Goal: Find specific page/section: Find specific page/section

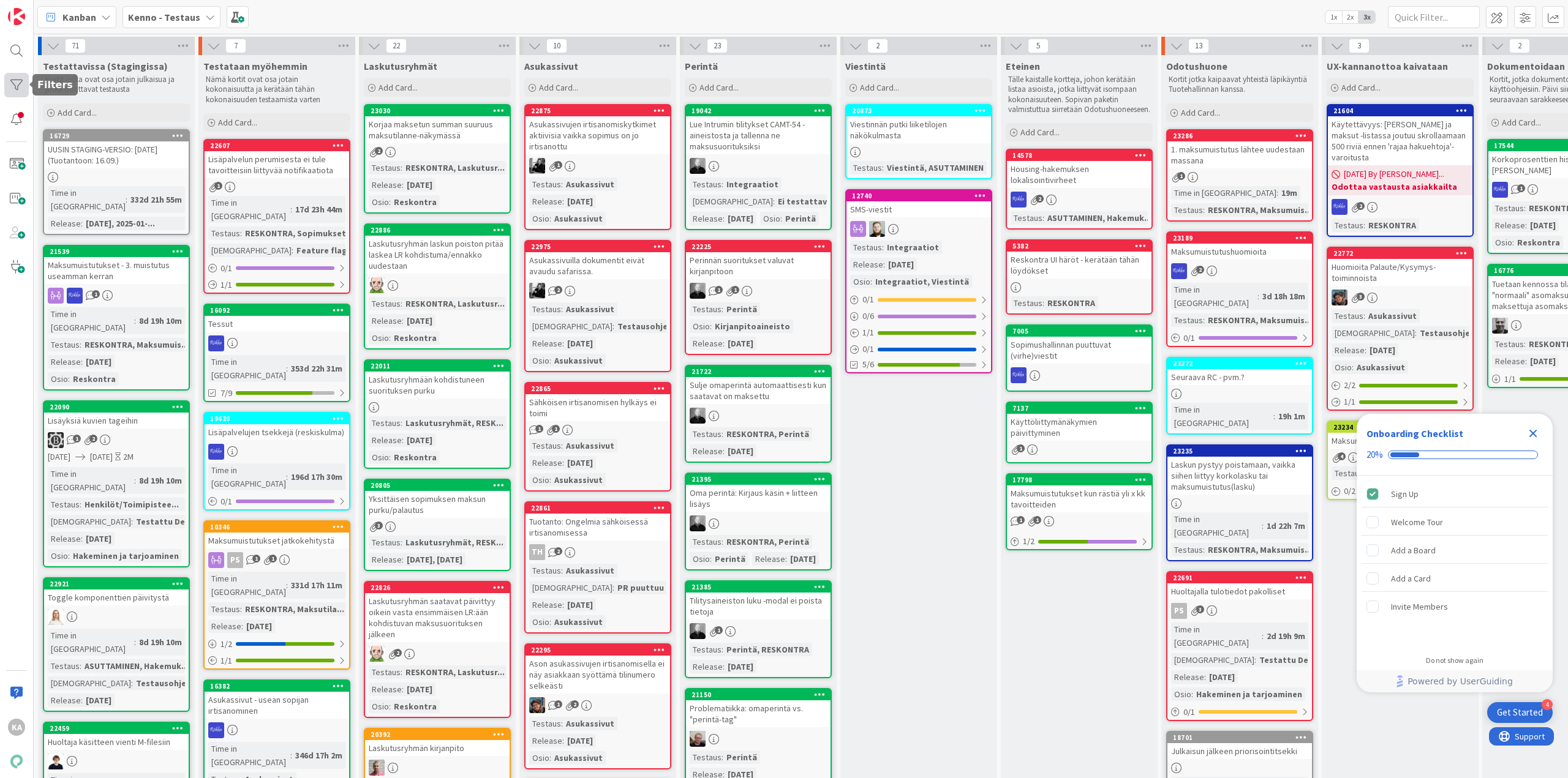
click at [13, 84] on div at bounding box center [16, 85] width 25 height 25
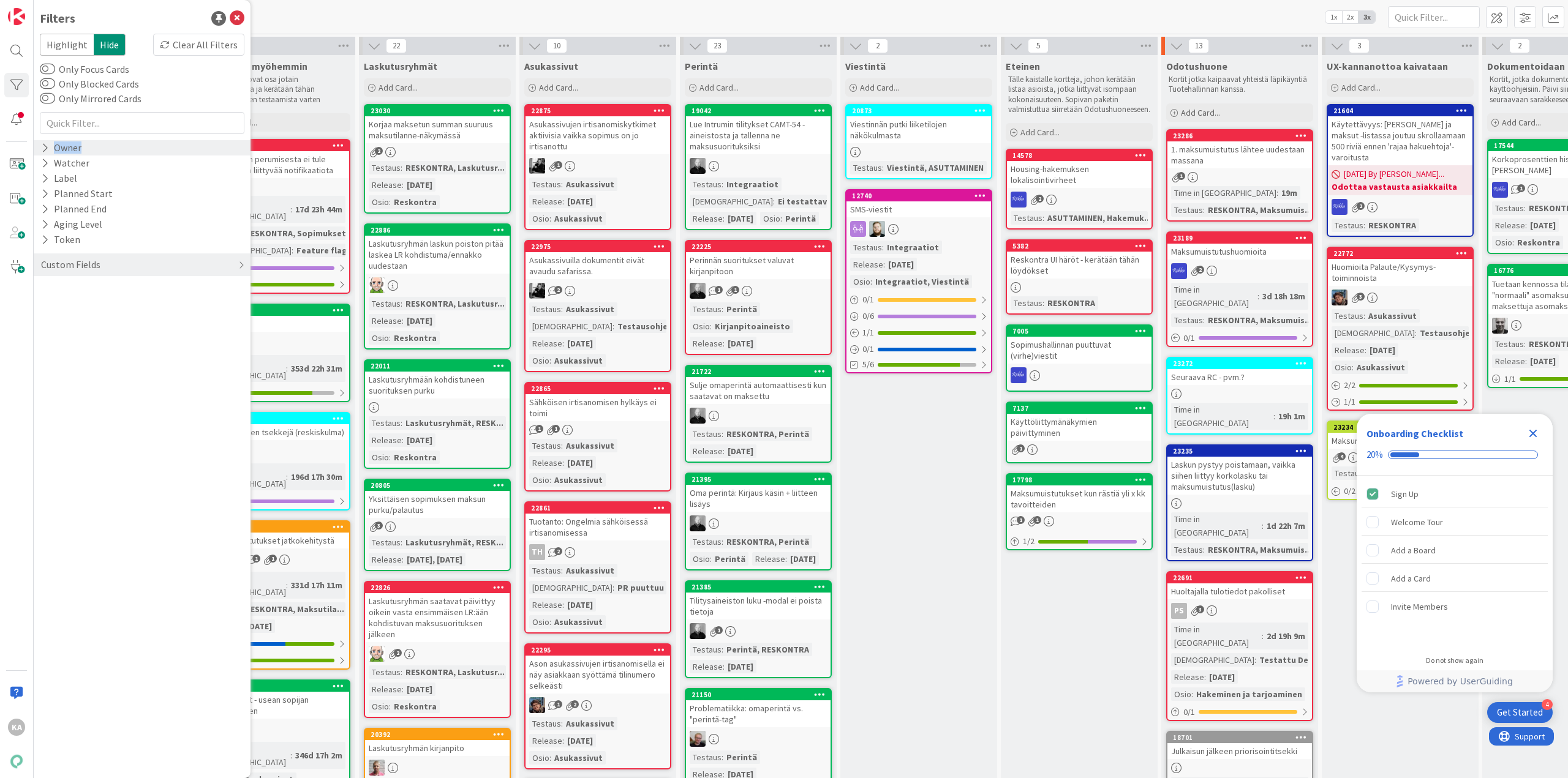
click at [98, 152] on div "Owner" at bounding box center [142, 148] width 217 height 16
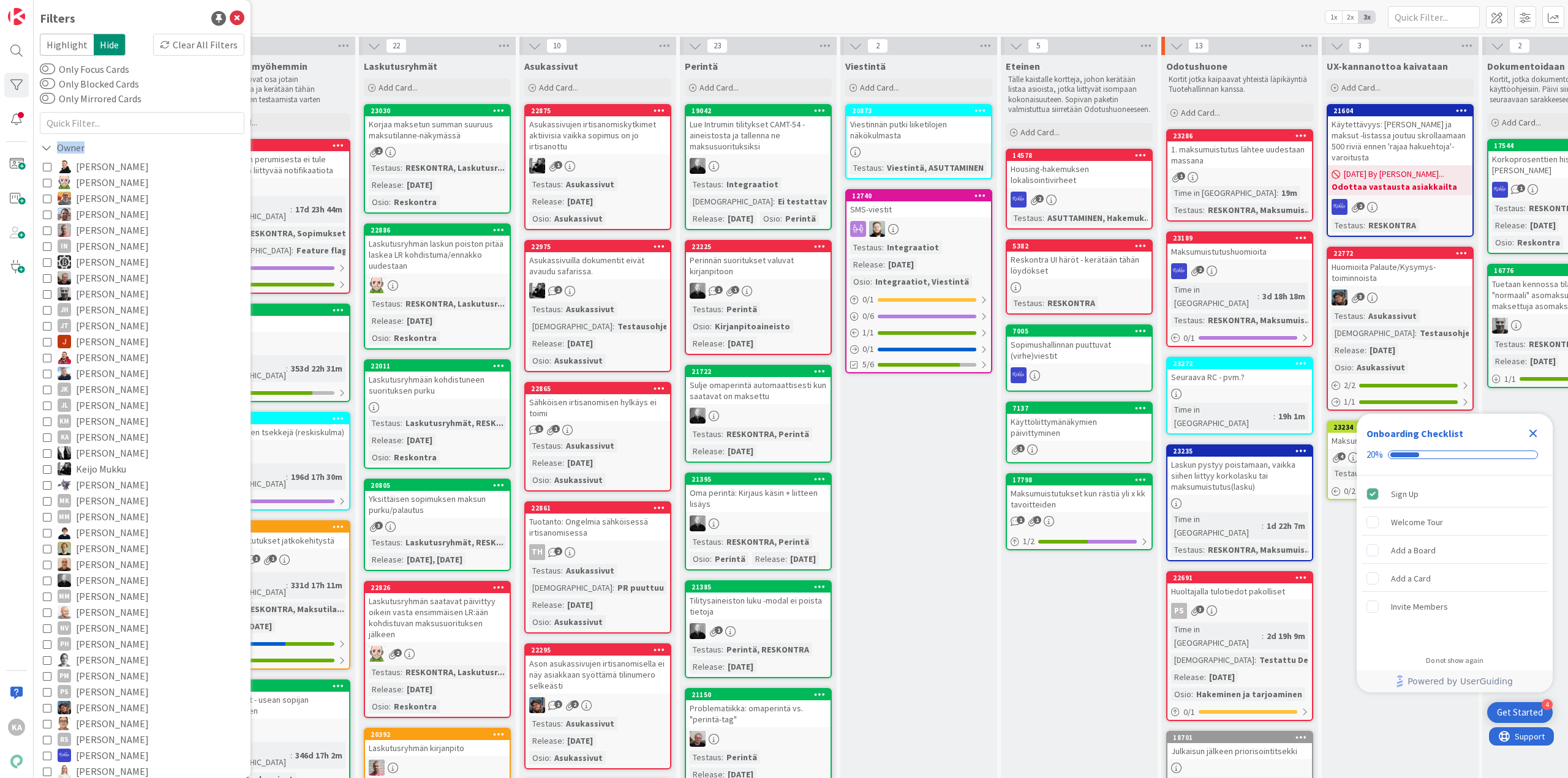
click at [119, 439] on span "[PERSON_NAME]" at bounding box center [113, 437] width 73 height 16
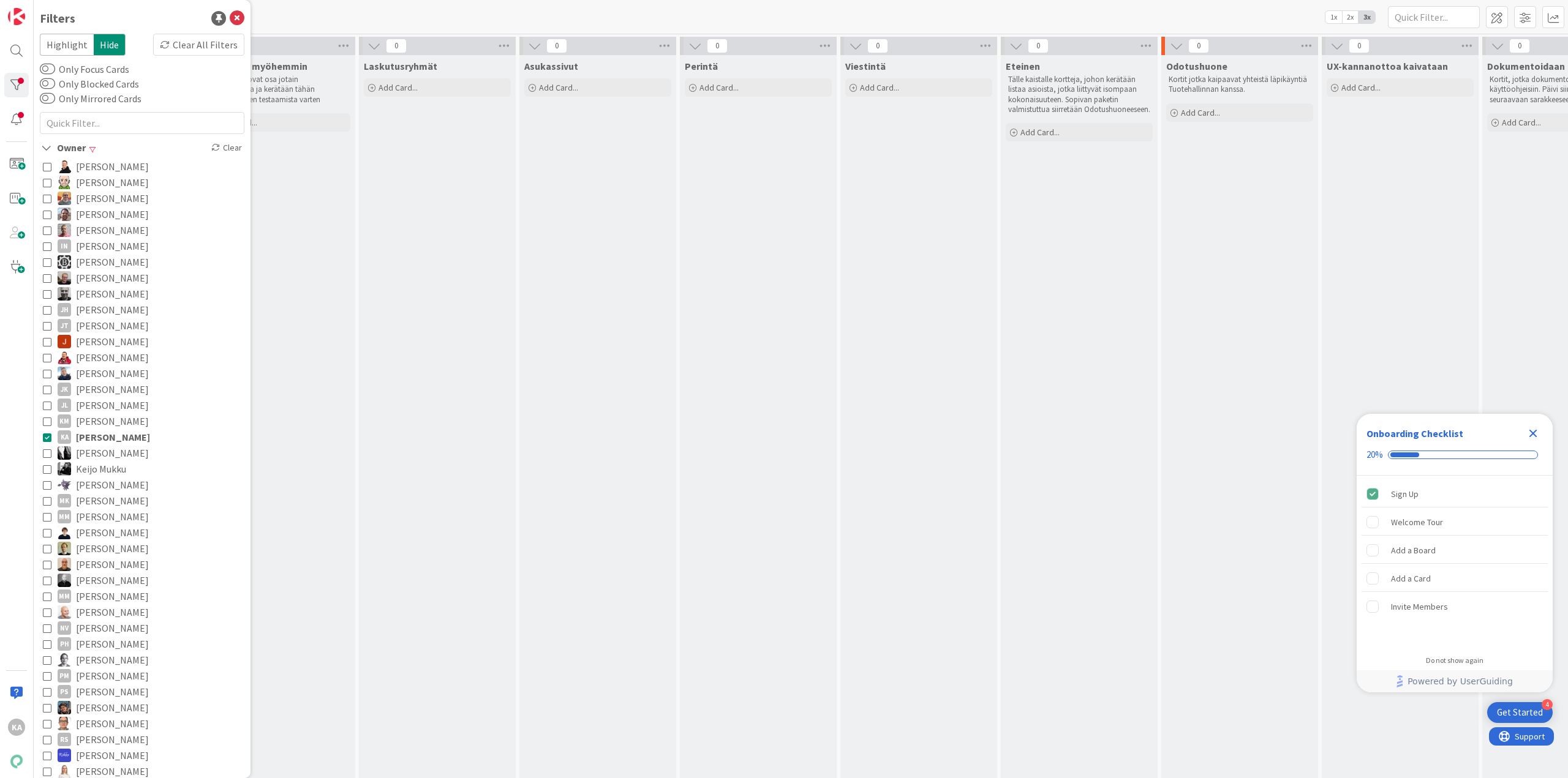
click at [329, 20] on div "[PERSON_NAME] - Testaus 1x 2x 3x" at bounding box center [800, 16] width 1534 height 34
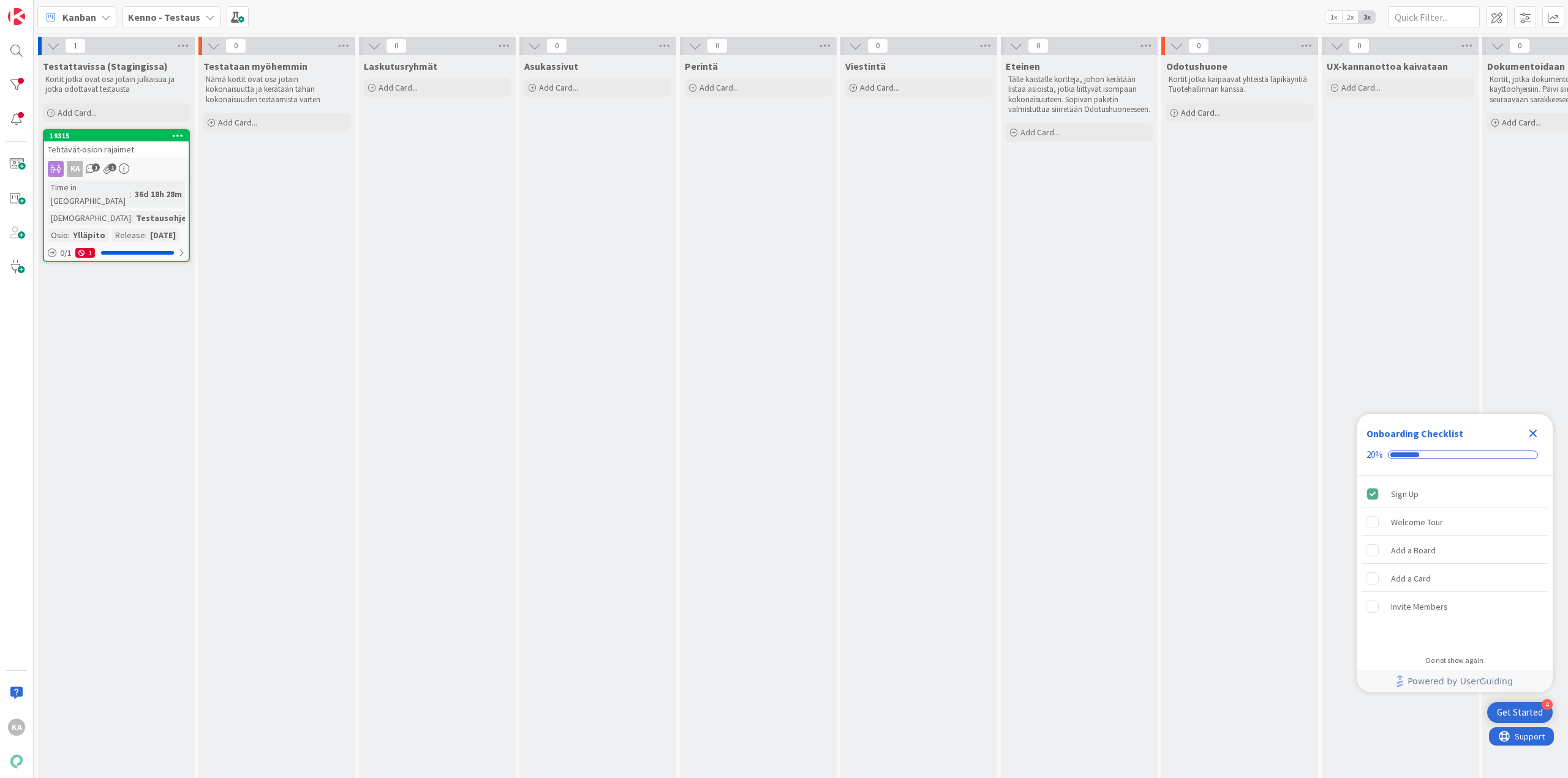
click at [152, 165] on div "KA 1 1" at bounding box center [116, 169] width 145 height 16
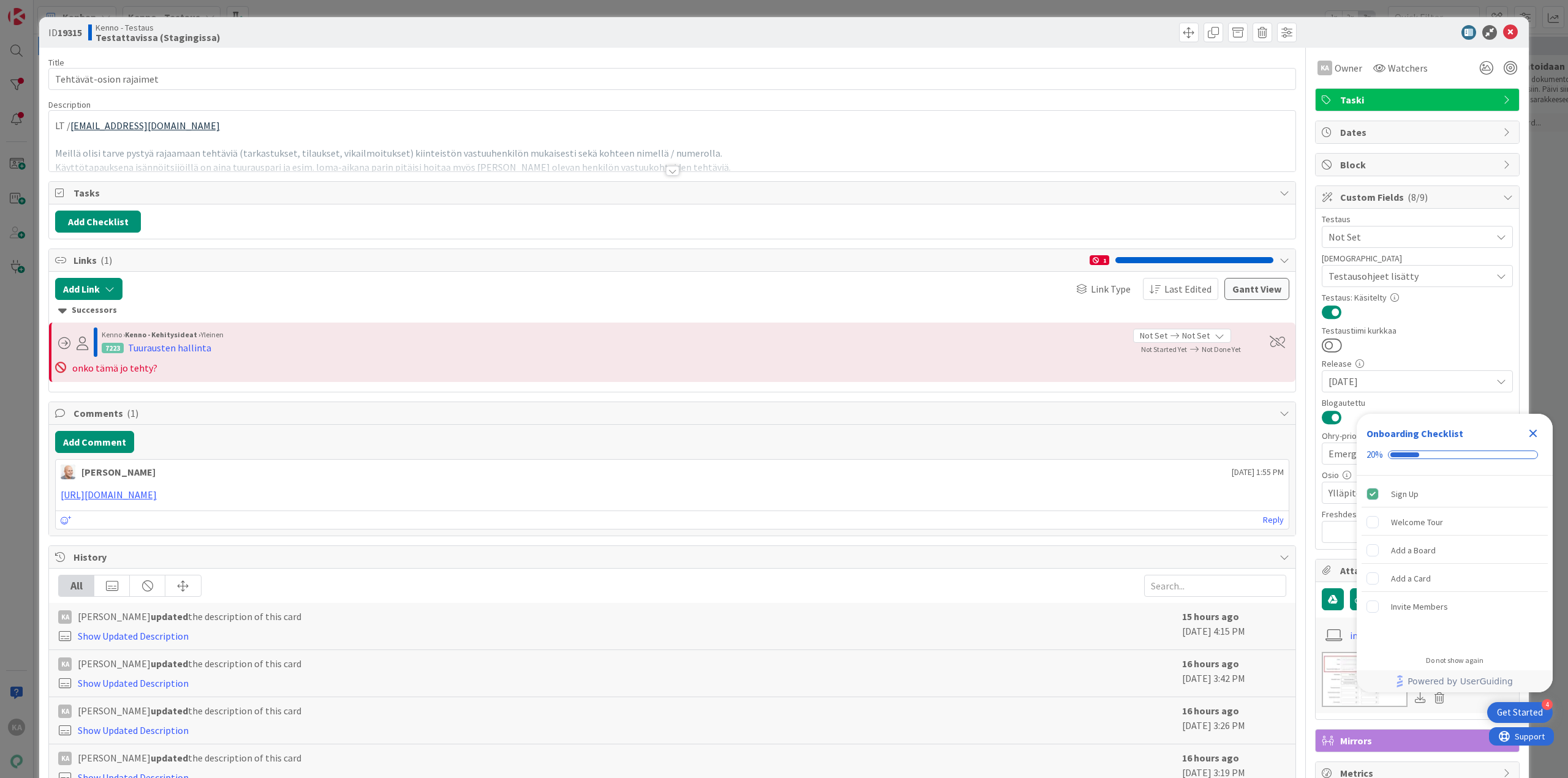
click at [668, 171] on div at bounding box center [673, 170] width 13 height 10
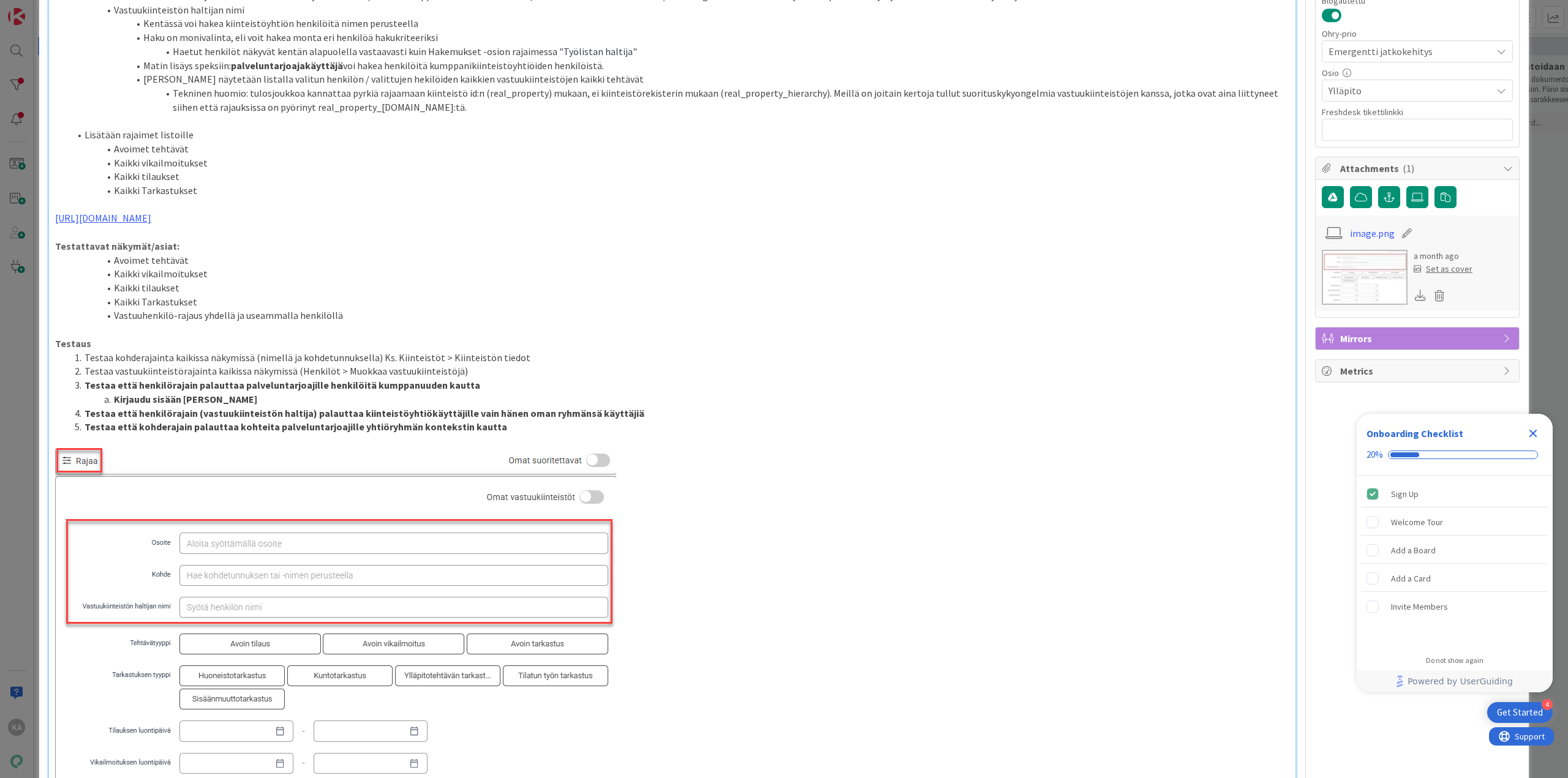
scroll to position [551, 0]
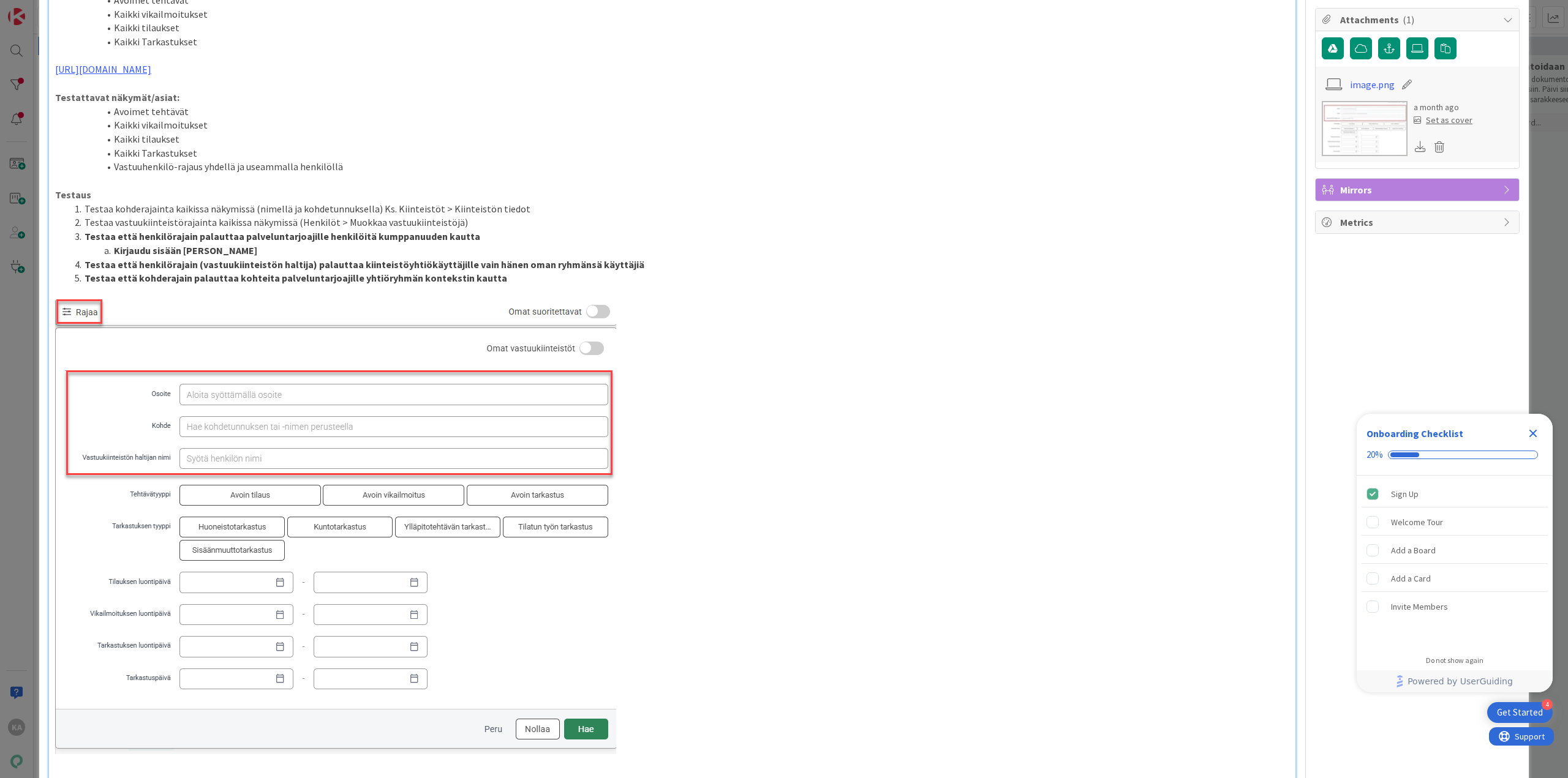
click at [1534, 435] on icon "Close Checklist" at bounding box center [1533, 434] width 8 height 8
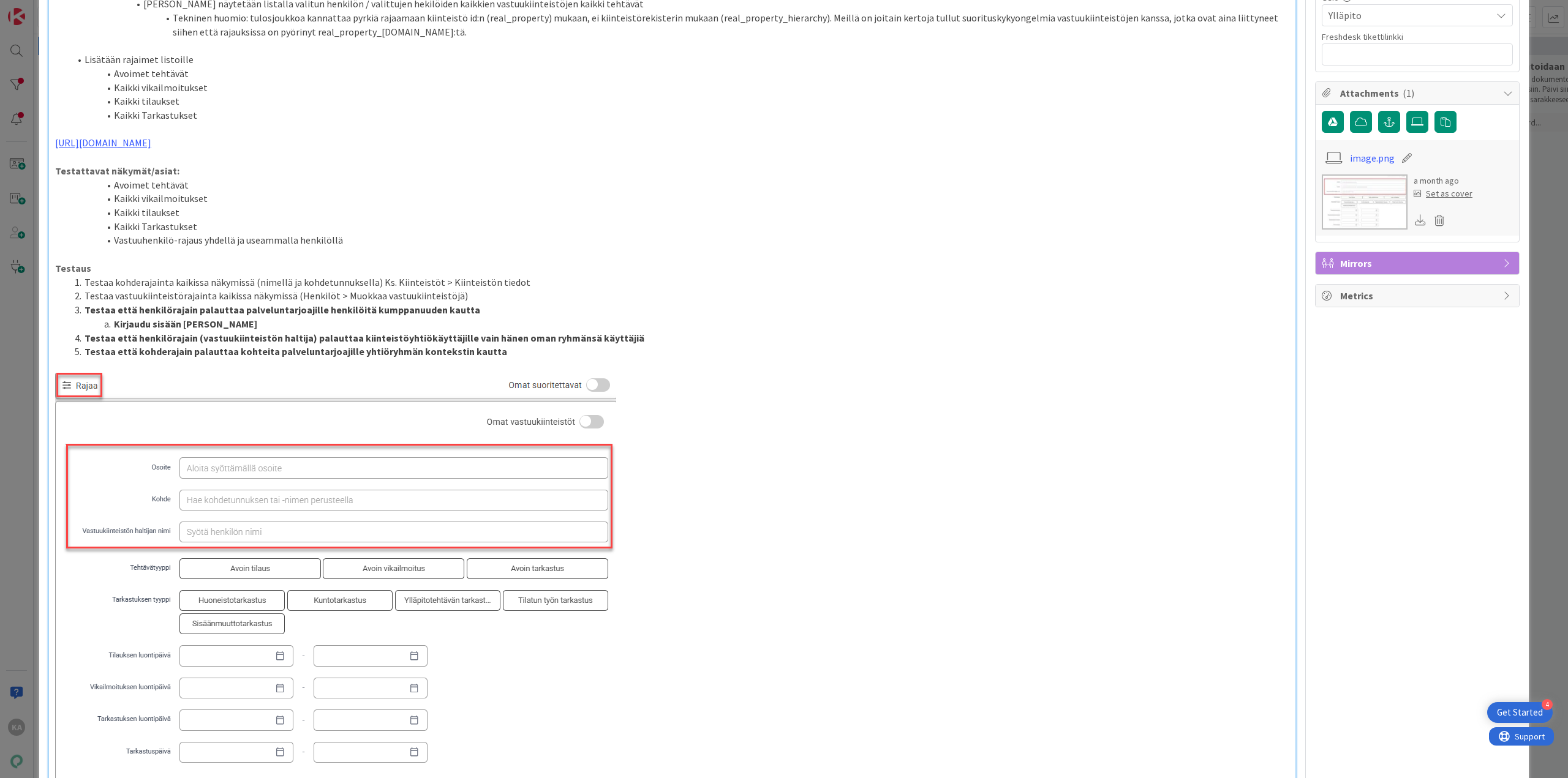
scroll to position [490, 0]
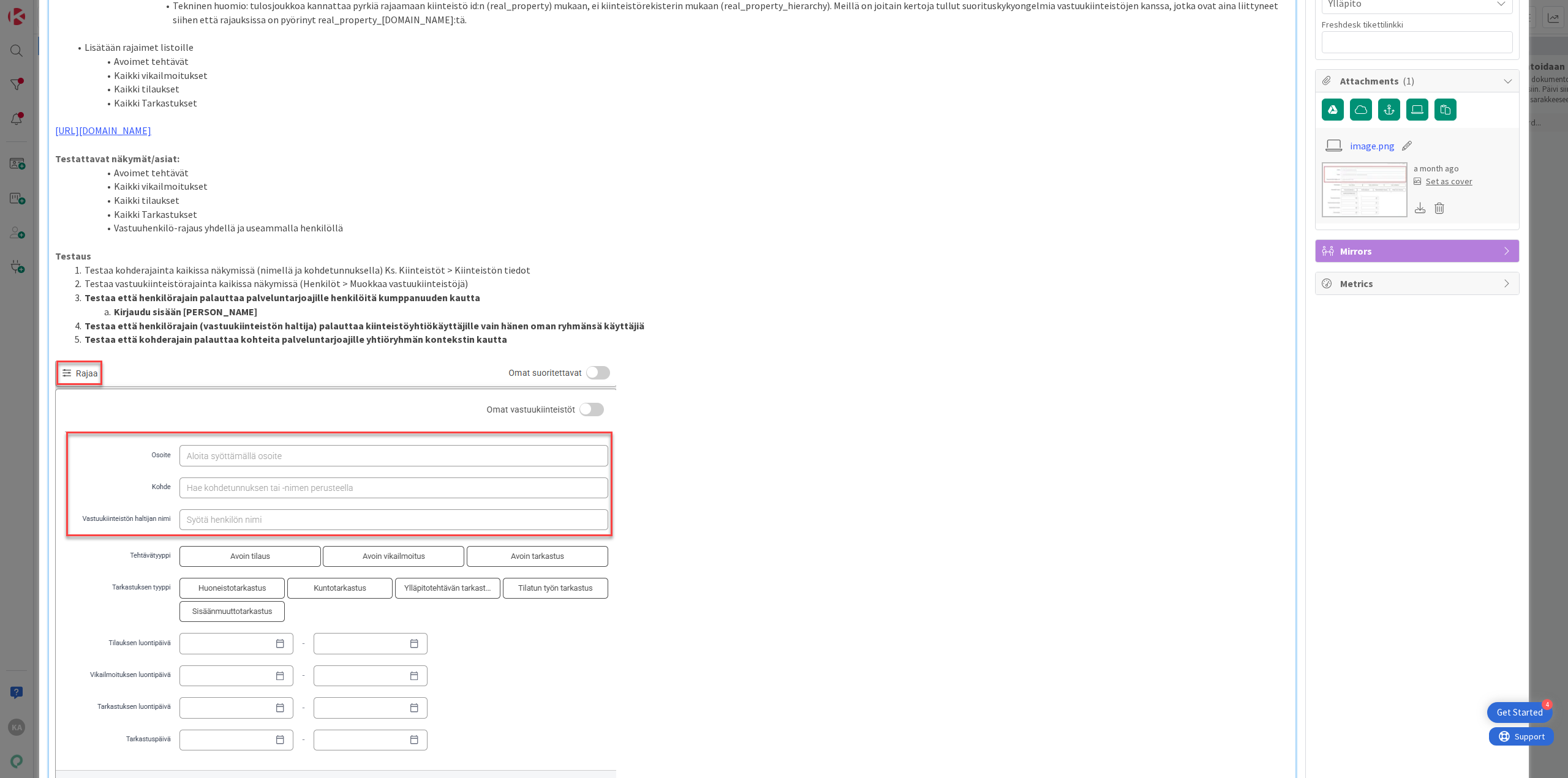
click at [480, 285] on li "Testaa vastuukiinteistörajainta kaikissa näkymissä (Henkilöt > Muokkaa vastuuki…" at bounding box center [679, 284] width 1219 height 14
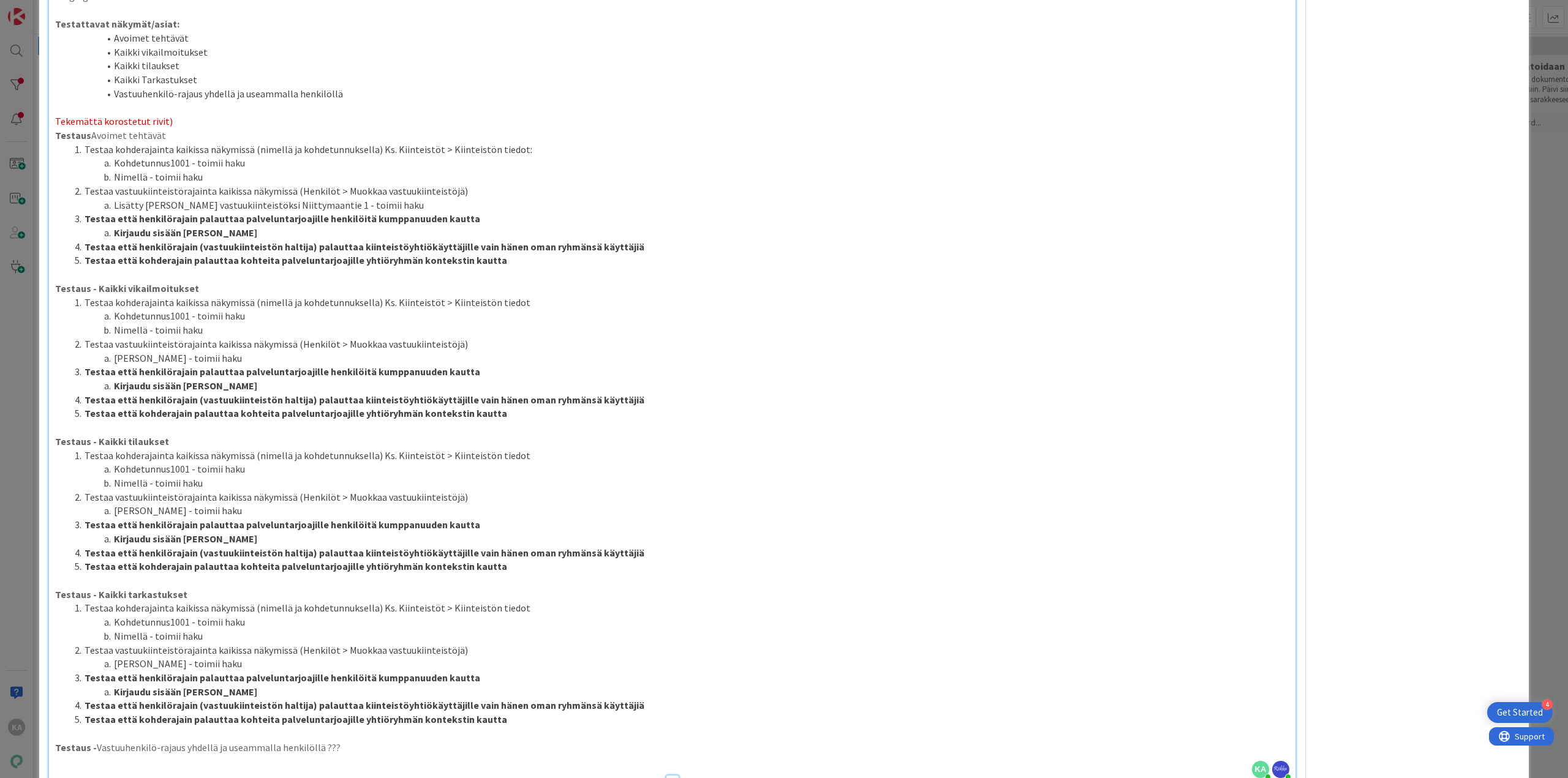
scroll to position [1347, 0]
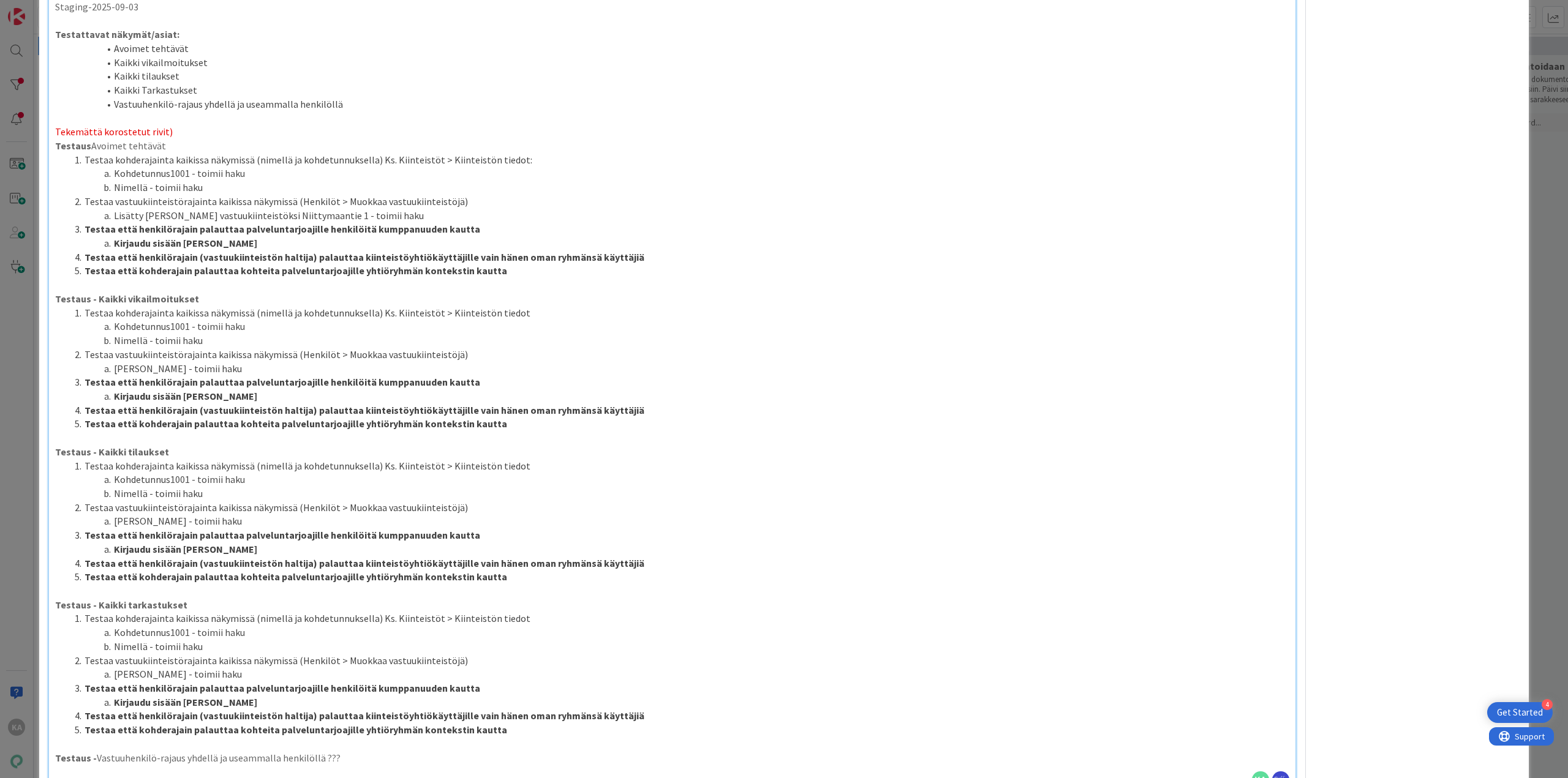
click at [484, 229] on li "Testaa että henkilörajain palauttaa palveluntarjoajille henkilöitä kumppanuuden…" at bounding box center [679, 229] width 1219 height 14
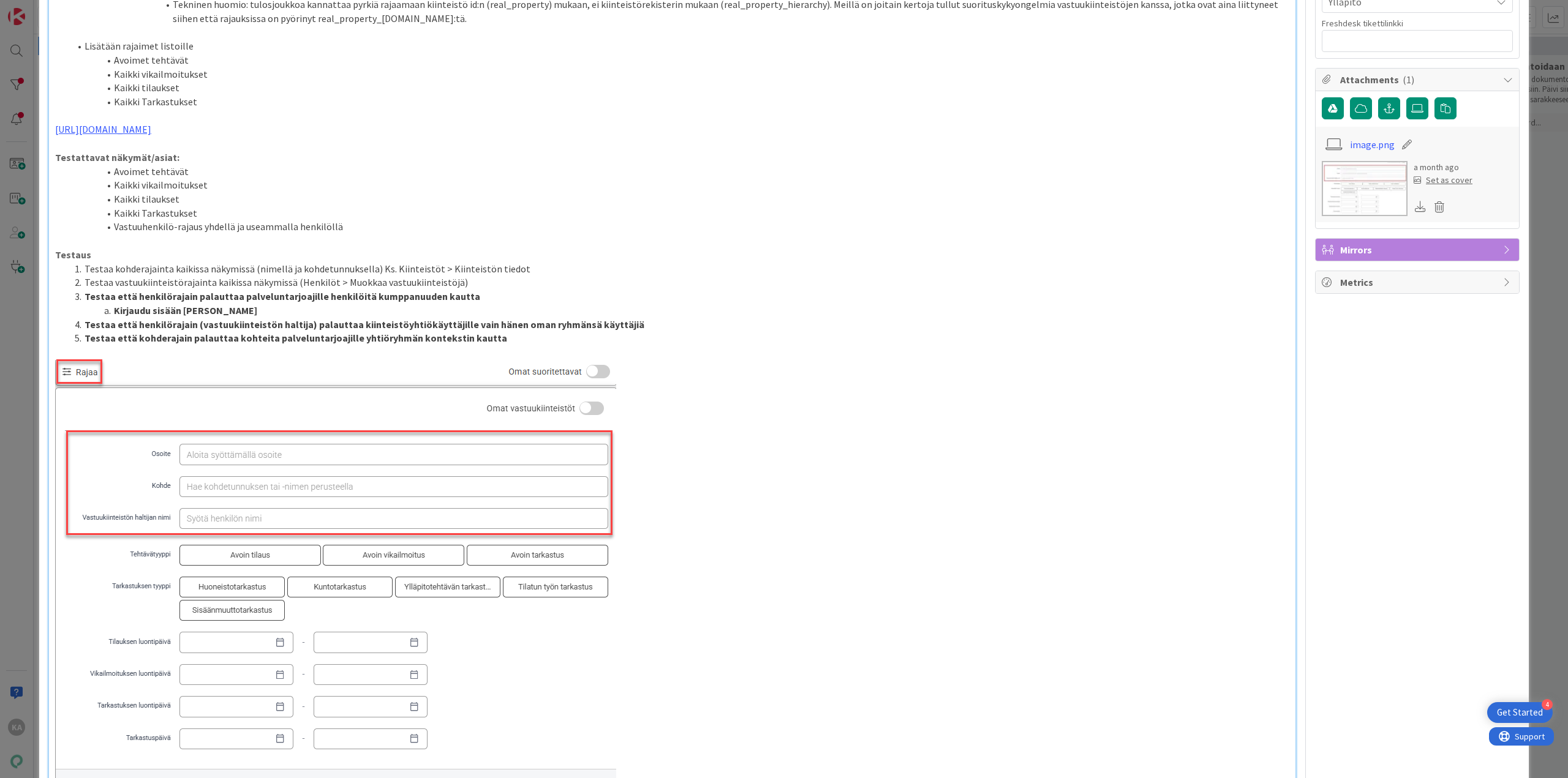
scroll to position [490, 0]
click at [497, 299] on li "Testaa että henkilörajain palauttaa palveluntarjoajille henkilöitä kumppanuuden…" at bounding box center [679, 298] width 1219 height 14
click at [641, 324] on li "Testaa että henkilörajain (vastuukiinteistön haltija) palauttaa kiinteistöyhtiö…" at bounding box center [679, 326] width 1219 height 14
click at [636, 324] on li "Testaa että henkilörajain (vastuukiinteistön haltija) palauttaa kiinteistöyhtiö…" at bounding box center [679, 326] width 1219 height 14
click at [534, 343] on li "Testaa että kohderajain palauttaa kohteita palveluntarjoajille yhtiöryhmän kont…" at bounding box center [679, 339] width 1219 height 14
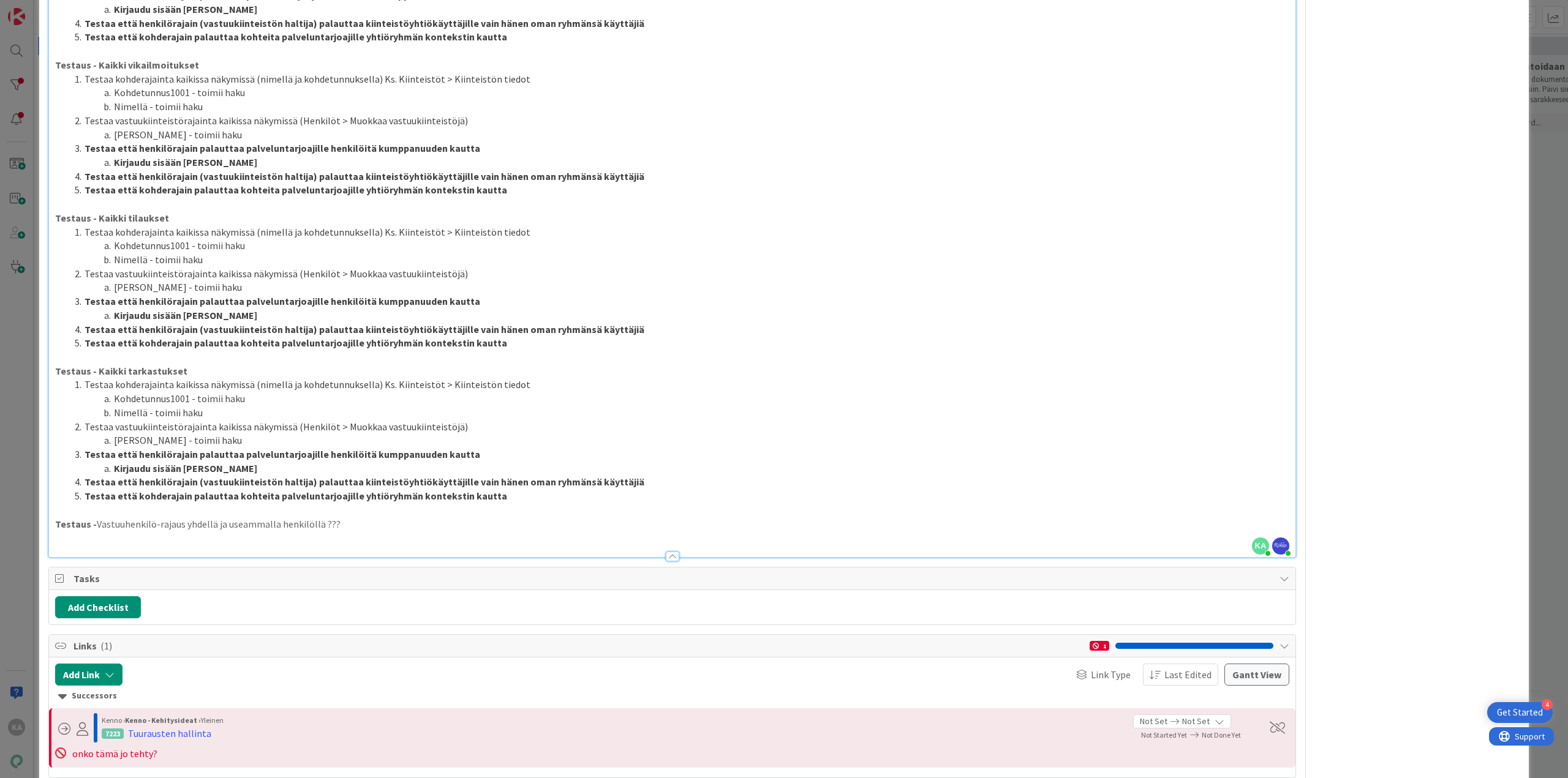
scroll to position [1592, 0]
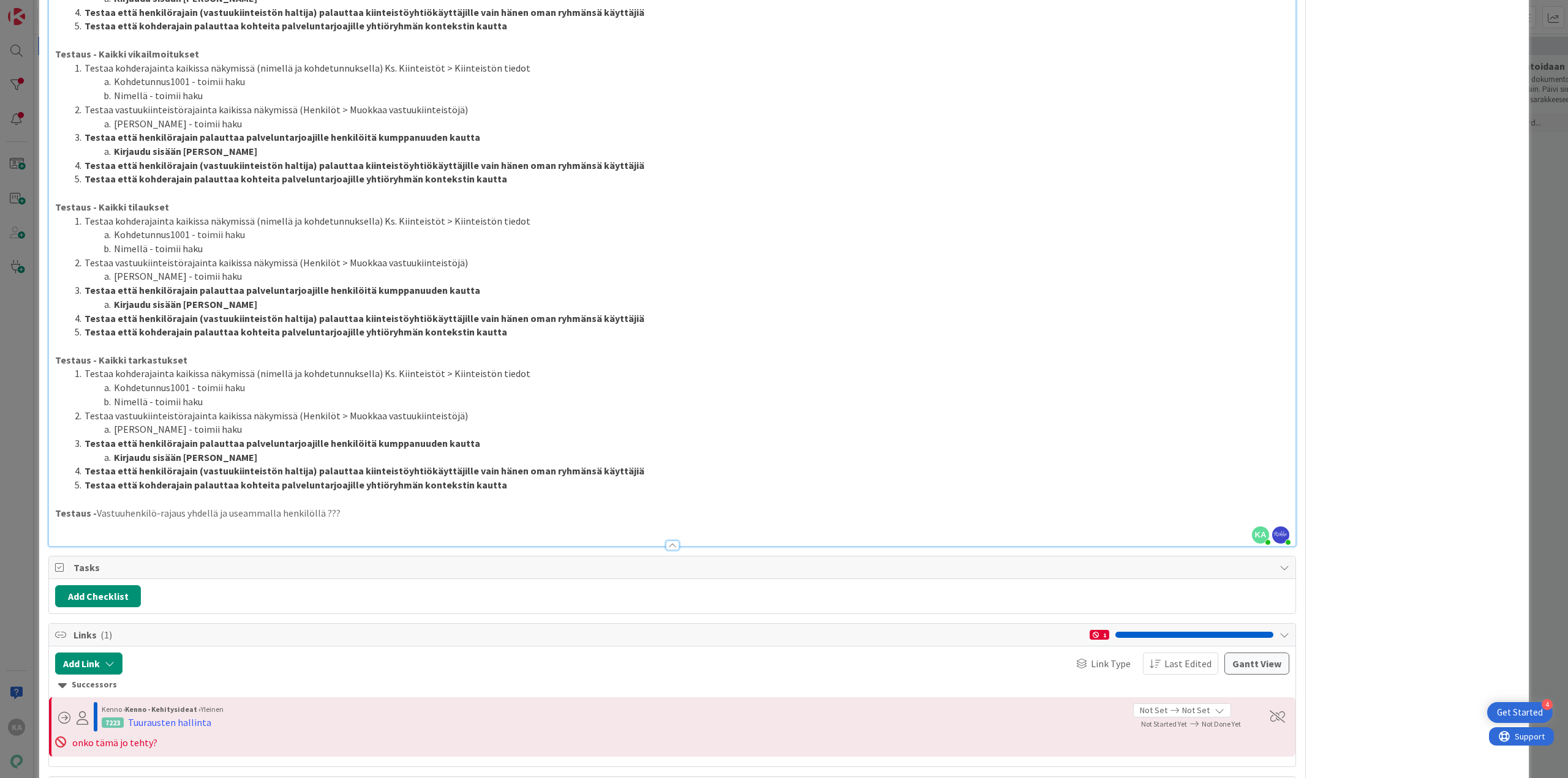
click at [366, 512] on p "Testaus - Vastuuhenkilö-rajaus yhdellä ja useammalla henkilöllä ???" at bounding box center [672, 513] width 1234 height 14
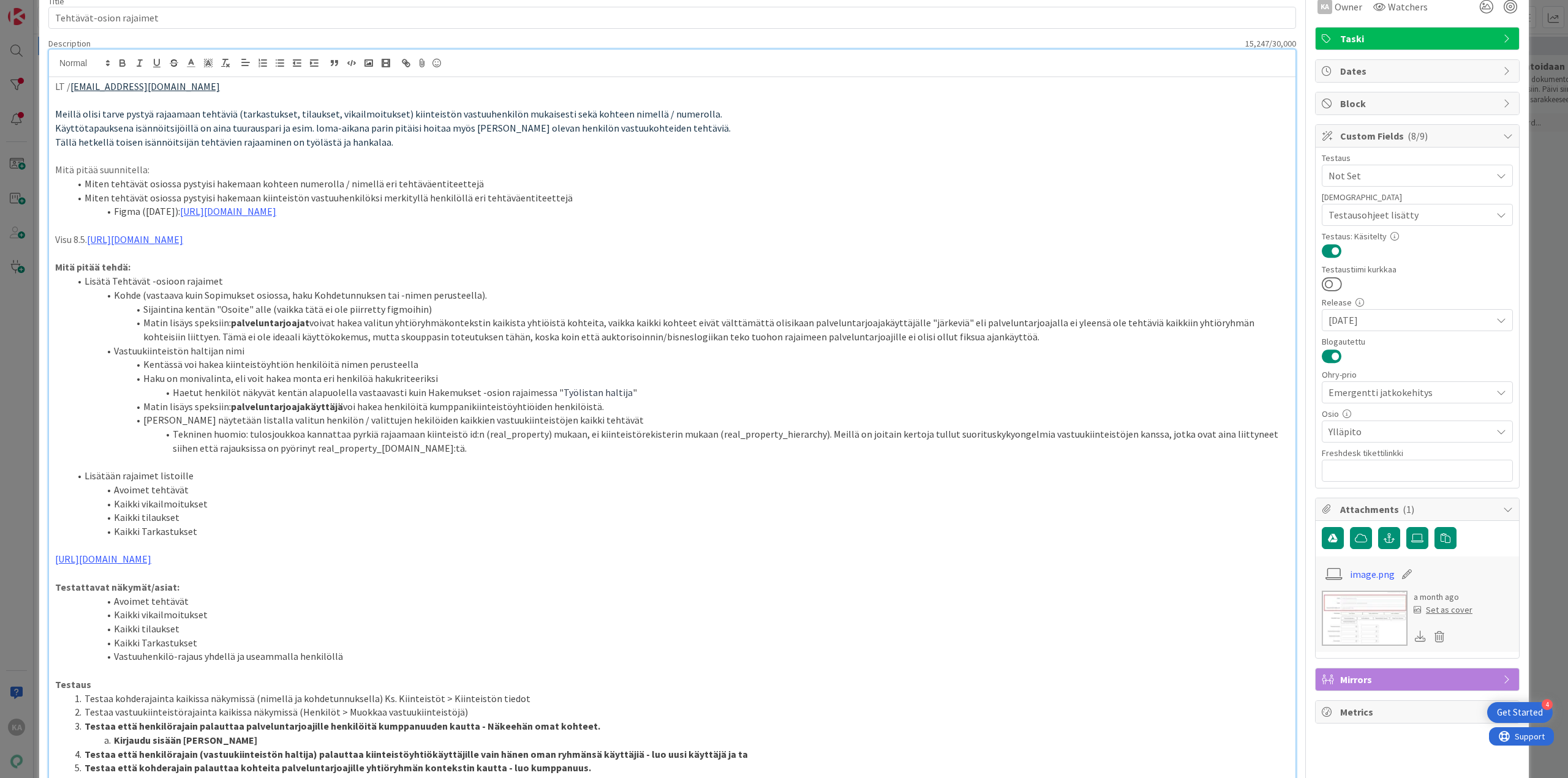
scroll to position [0, 0]
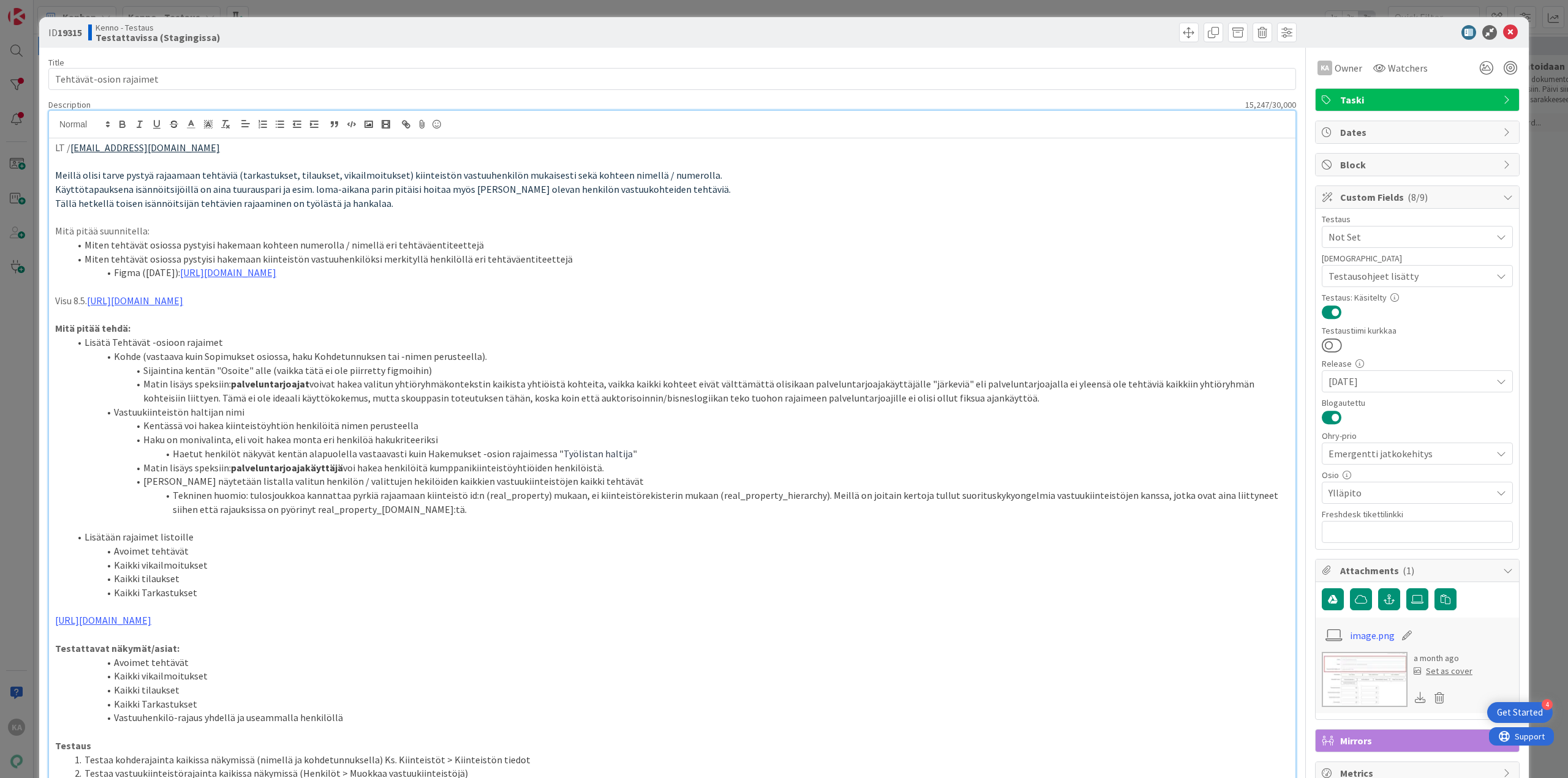
click at [243, 390] on strong "palveluntarjoajat" at bounding box center [270, 384] width 78 height 12
click at [291, 386] on strong "palveluntarjoajat" at bounding box center [270, 384] width 78 height 12
click at [314, 386] on li "Matin lisäys speksiin: palveluntarjoajat voivat hakea valitun yhtiöryhmäkonteks…" at bounding box center [679, 390] width 1219 height 28
click at [310, 386] on li "Matin lisäys speksiin: palveluntarjoajat voivat hakea valitun yhtiöryhmäkonteks…" at bounding box center [679, 390] width 1219 height 28
click at [308, 386] on li "Matin lisäys speksiin: palveluntarjoajat voivat hakea valitun yhtiöryhmäkonteks…" at bounding box center [679, 390] width 1219 height 28
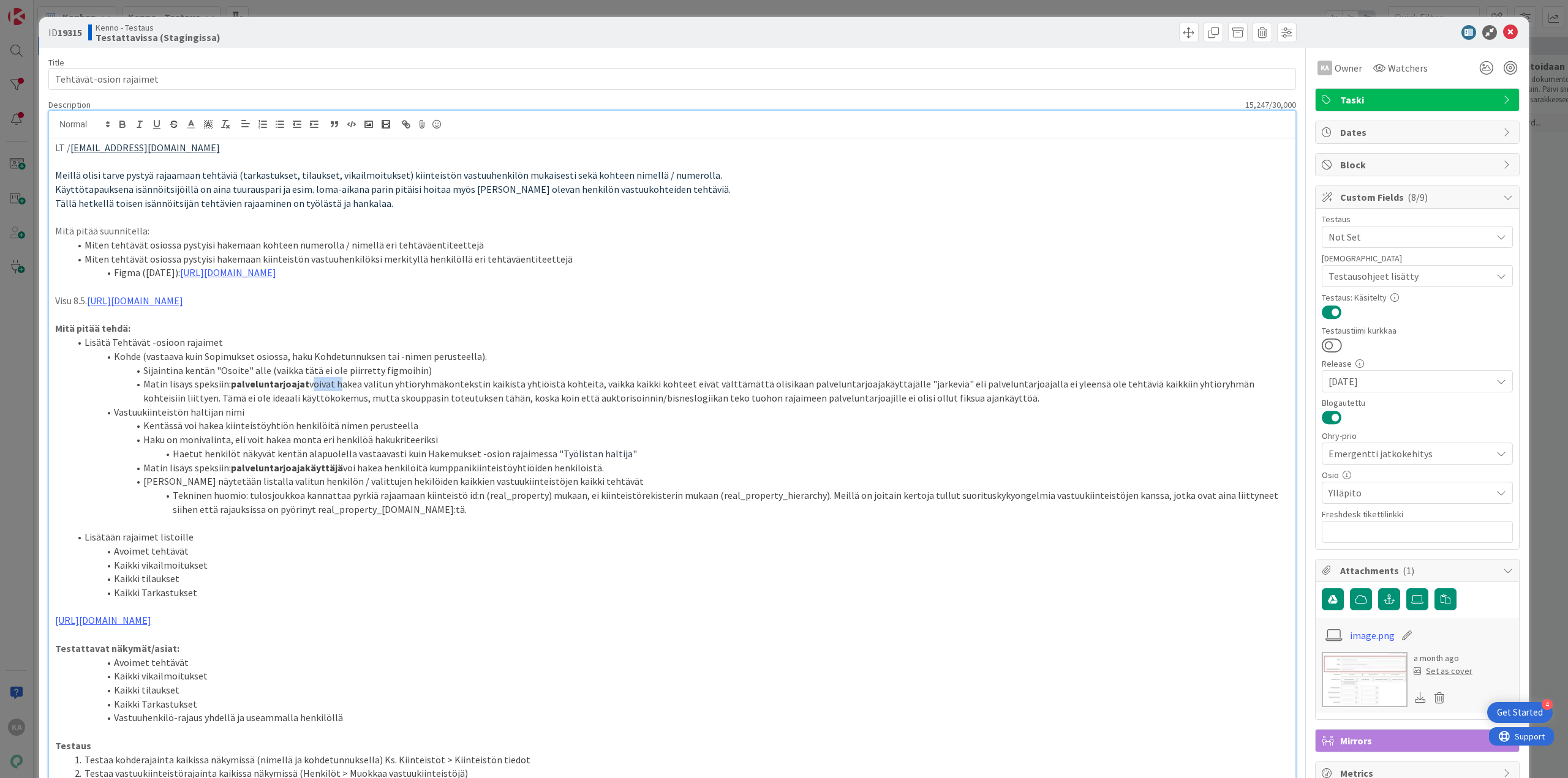
drag, startPoint x: 334, startPoint y: 383, endPoint x: 308, endPoint y: 385, distance: 26.1
click at [308, 385] on li "Matin lisäys speksiin: palveluntarjoajat voivat hakea valitun yhtiöryhmäkonteks…" at bounding box center [679, 390] width 1219 height 28
click at [311, 392] on li "Matin lisäys speksiin: palveluntarjoajat voivat hakea valitun yhtiöryhmäkonteks…" at bounding box center [679, 390] width 1219 height 28
drag, startPoint x: 332, startPoint y: 385, endPoint x: 308, endPoint y: 390, distance: 24.5
click at [308, 390] on li "Matin lisäys speksiin: palveluntarjoajat voivat hakea valitun yhtiöryhmäkonteks…" at bounding box center [679, 390] width 1219 height 28
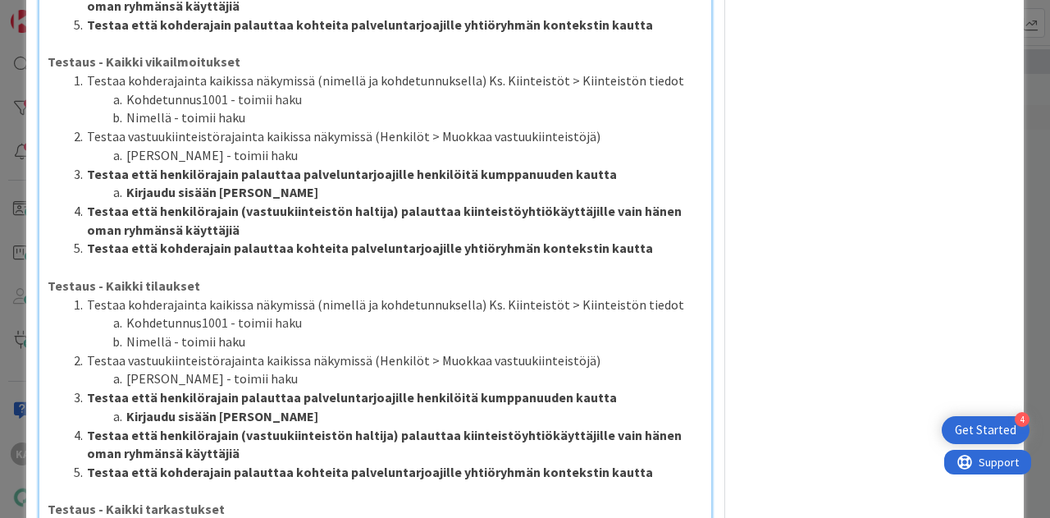
scroll to position [2710, 0]
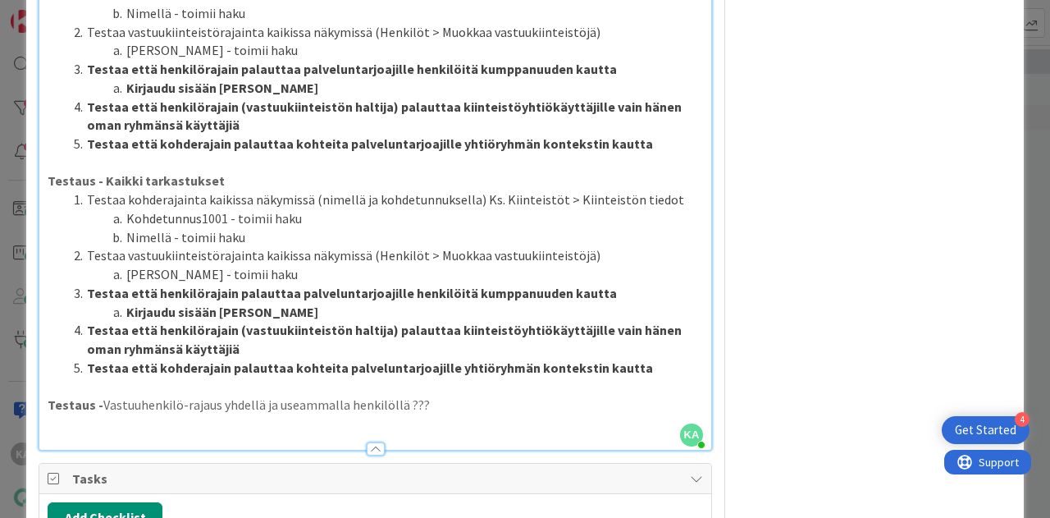
click at [405, 322] on li "Kirjaudu sisään [PERSON_NAME]" at bounding box center [385, 312] width 636 height 19
drag, startPoint x: 543, startPoint y: 322, endPoint x: 317, endPoint y: 327, distance: 226.4
click at [317, 322] on li "Kirjaudu sisään [PERSON_NAME]- OK näkee vain palveluliitoskohteet" at bounding box center [385, 312] width 636 height 19
copy strong "OK näkee vain palveluliitoskohteet"
click at [340, 98] on li "Kirjaudu sisään [PERSON_NAME]" at bounding box center [385, 88] width 636 height 19
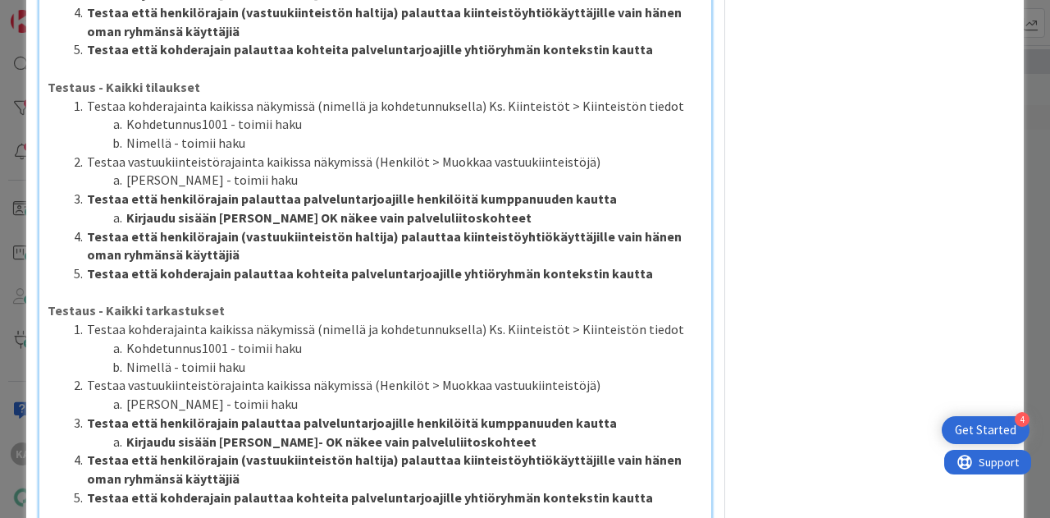
scroll to position [2464, 0]
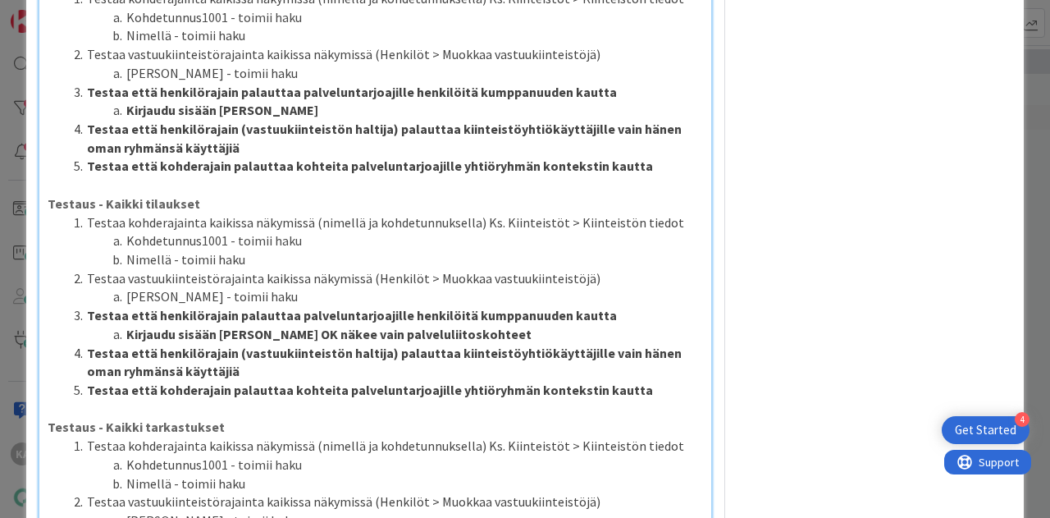
click at [312, 342] on strong "Kirjaudu sisään [PERSON_NAME] OK näkee vain palveluliitoskohteet" at bounding box center [328, 334] width 405 height 16
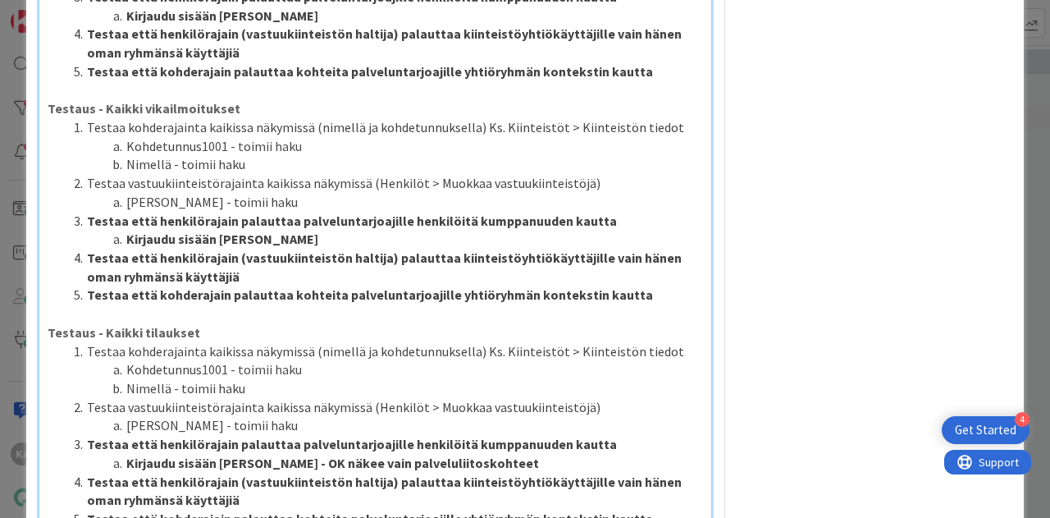
scroll to position [2300, 0]
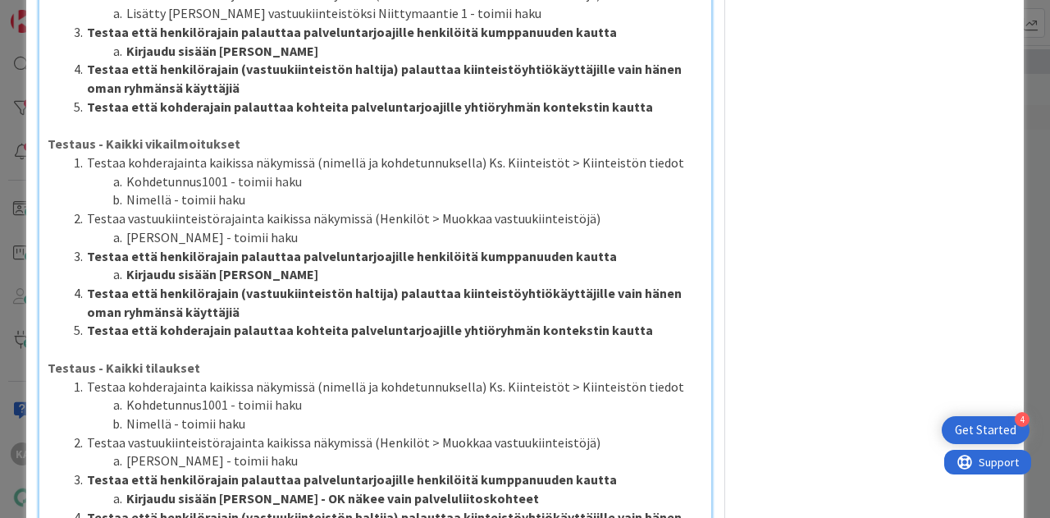
click at [346, 284] on li "Kirjaudu sisään [PERSON_NAME]" at bounding box center [385, 274] width 636 height 19
drag, startPoint x: 538, startPoint y: 286, endPoint x: 57, endPoint y: 263, distance: 481.2
click at [57, 263] on ol "Testaa kohderajainta kaikissa näkymissä (nimellä ja kohdetunnuksella) Ks. Kiint…" at bounding box center [375, 246] width 655 height 186
click at [335, 58] on li "Kirjaudu sisään [PERSON_NAME]" at bounding box center [385, 51] width 636 height 19
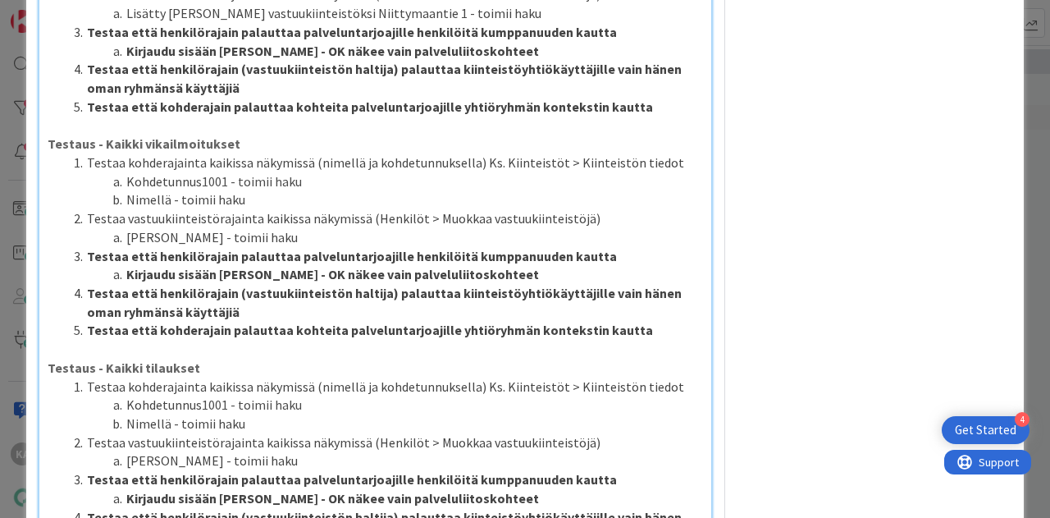
drag, startPoint x: 548, startPoint y: 52, endPoint x: 28, endPoint y: 35, distance: 520.3
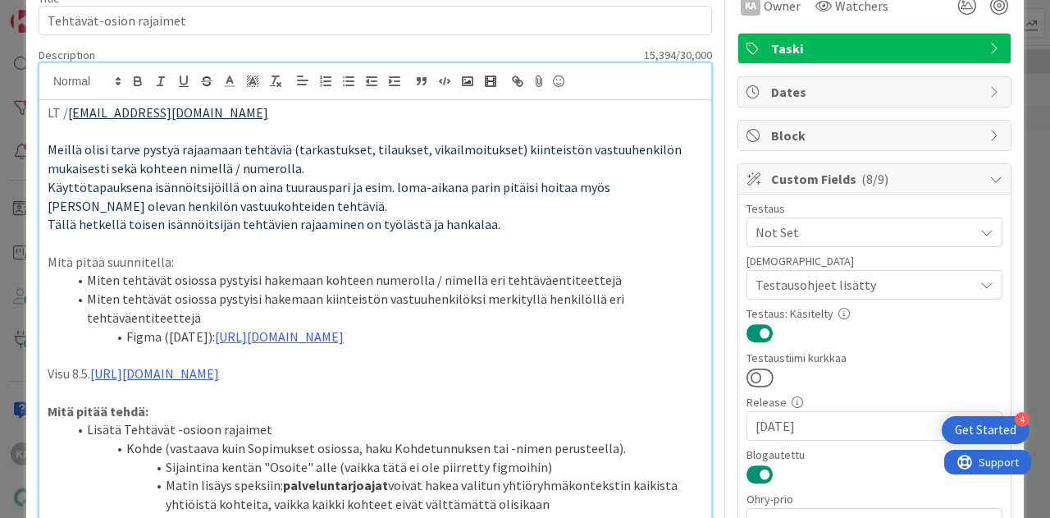
scroll to position [0, 0]
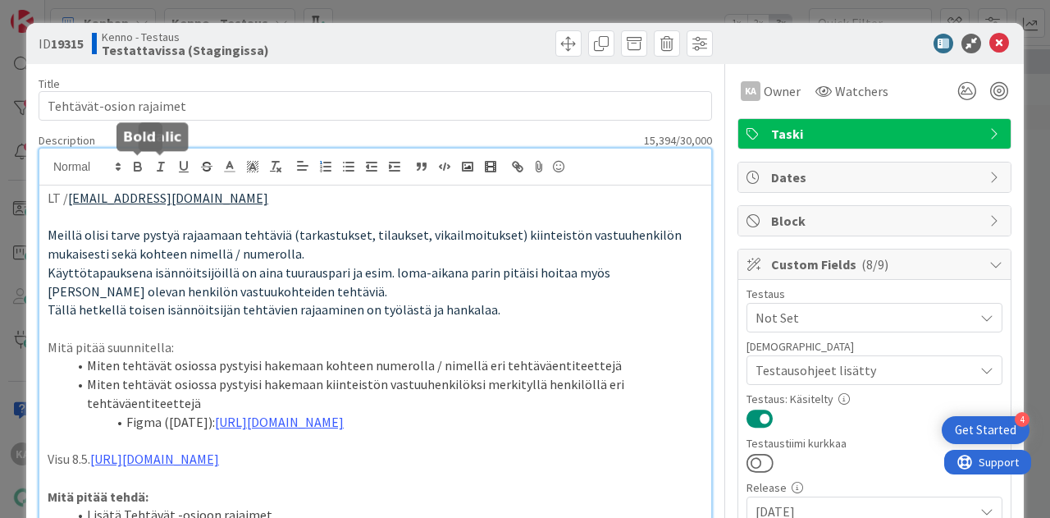
click at [137, 166] on icon "button" at bounding box center [138, 168] width 7 height 4
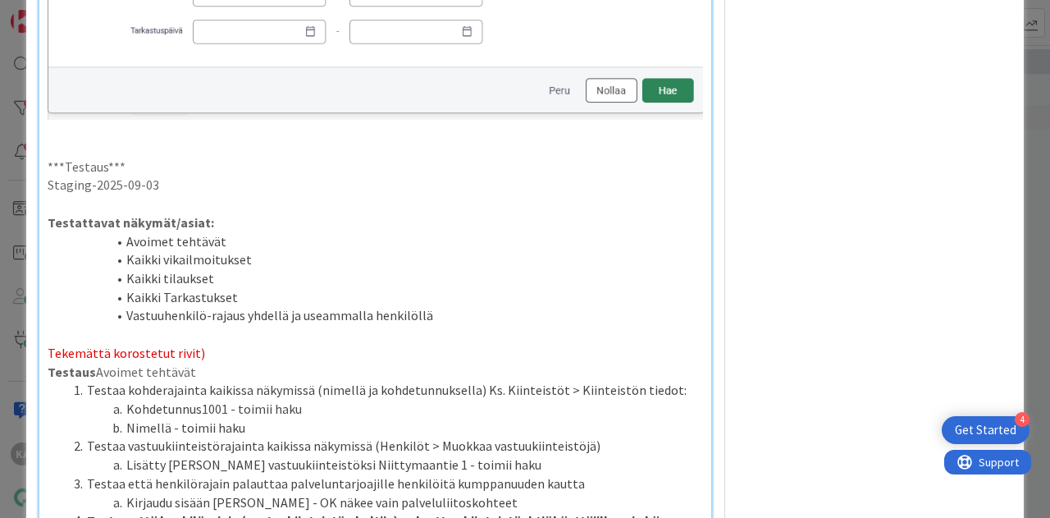
scroll to position [2259, 0]
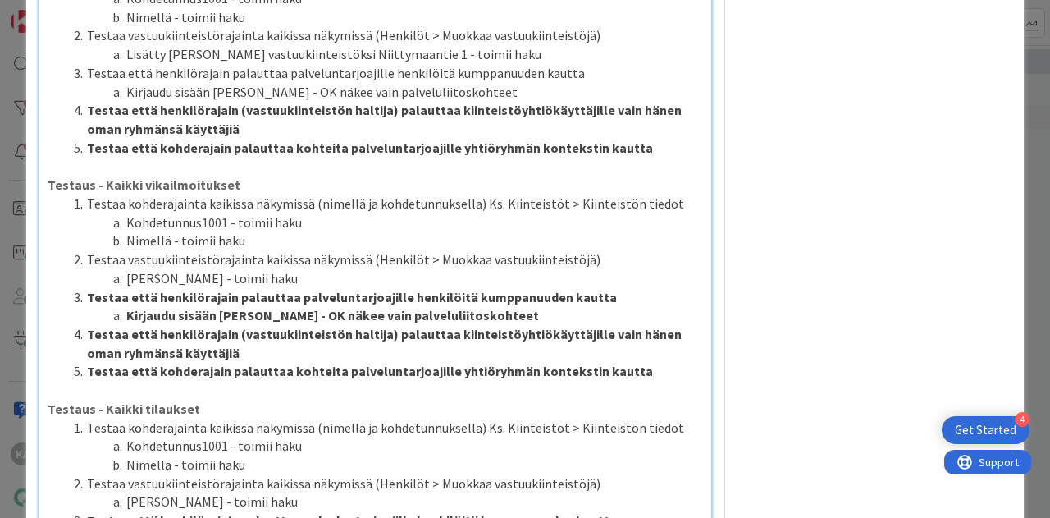
drag, startPoint x: 82, startPoint y: 300, endPoint x: 551, endPoint y: 321, distance: 469.6
click at [551, 321] on ol "Testaa kohderajainta kaikissa näkymissä (nimellä ja kohdetunnuksella) Ks. Kiint…" at bounding box center [375, 287] width 655 height 186
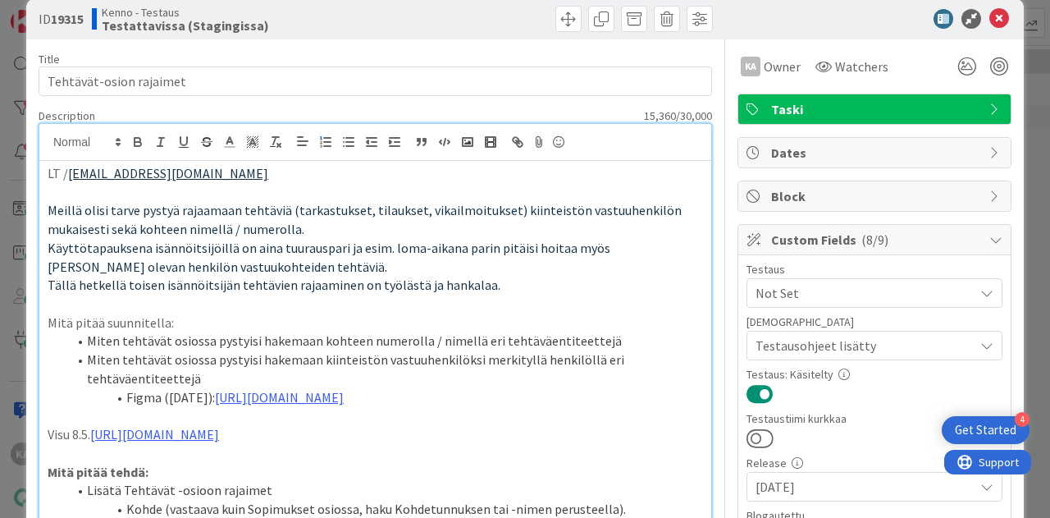
scroll to position [0, 0]
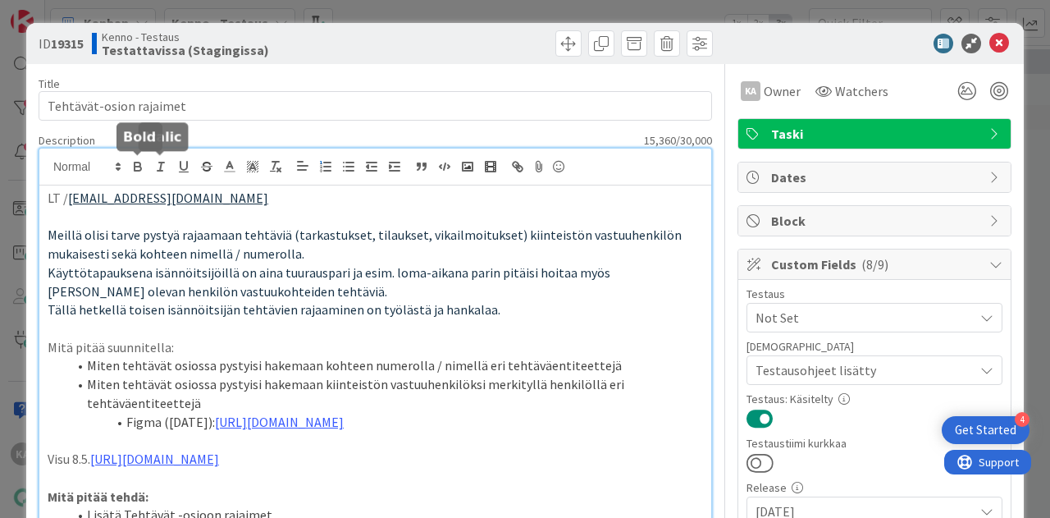
click at [135, 162] on icon "button" at bounding box center [138, 164] width 6 height 4
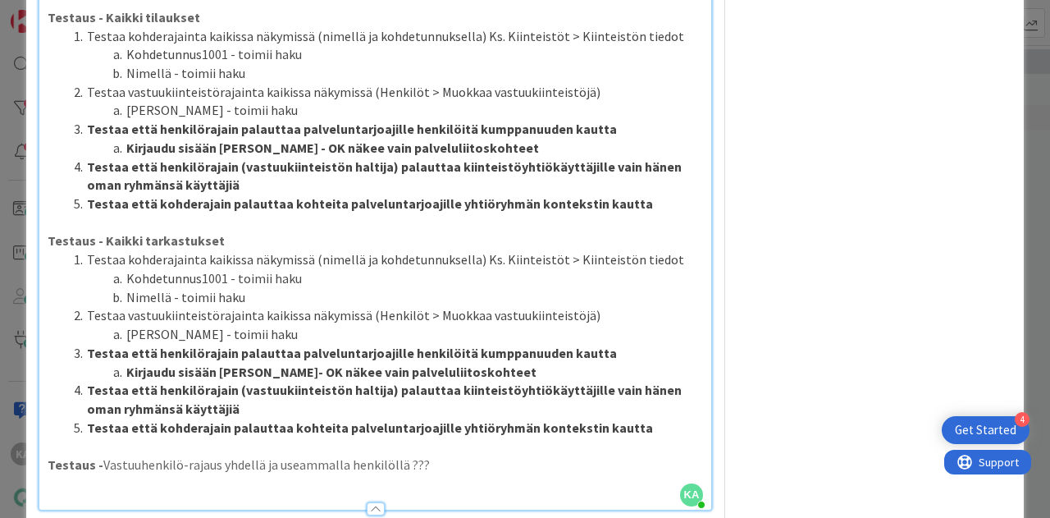
scroll to position [2647, 0]
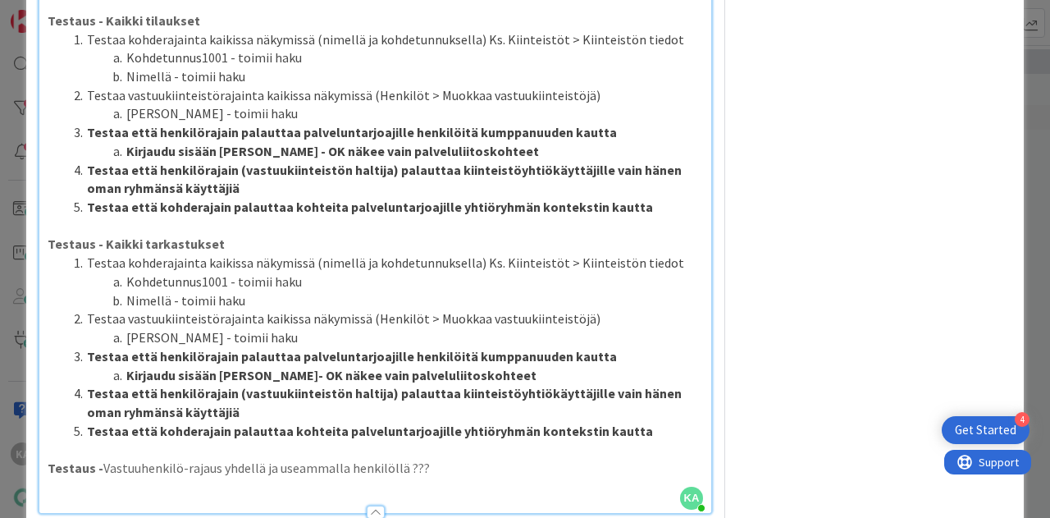
drag, startPoint x: 87, startPoint y: 144, endPoint x: 531, endPoint y: 151, distance: 444.6
click at [531, 151] on ol "Testaa kohderajainta kaikissa näkymissä (nimellä ja kohdetunnuksella) Ks. Kiint…" at bounding box center [375, 123] width 655 height 186
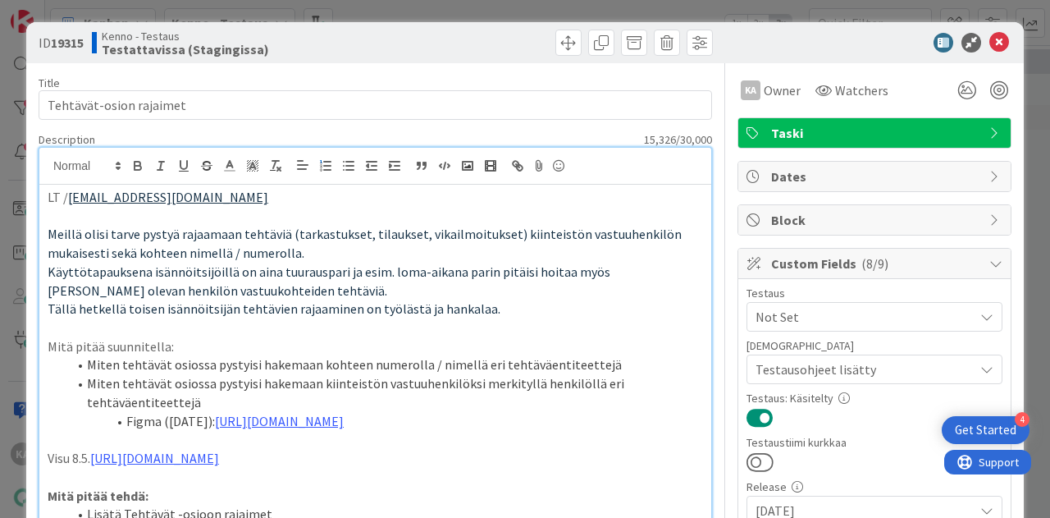
scroll to position [0, 0]
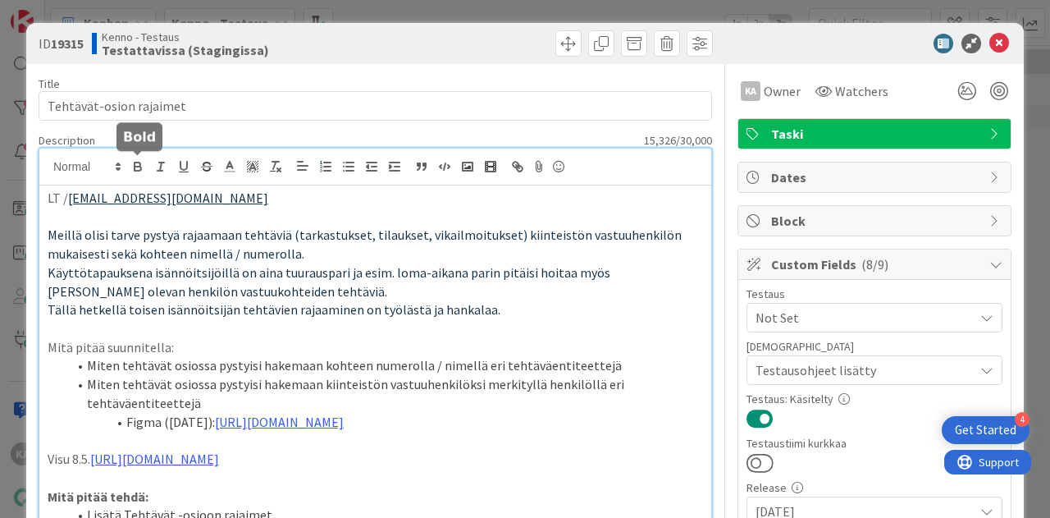
click at [135, 166] on icon "button" at bounding box center [138, 168] width 7 height 4
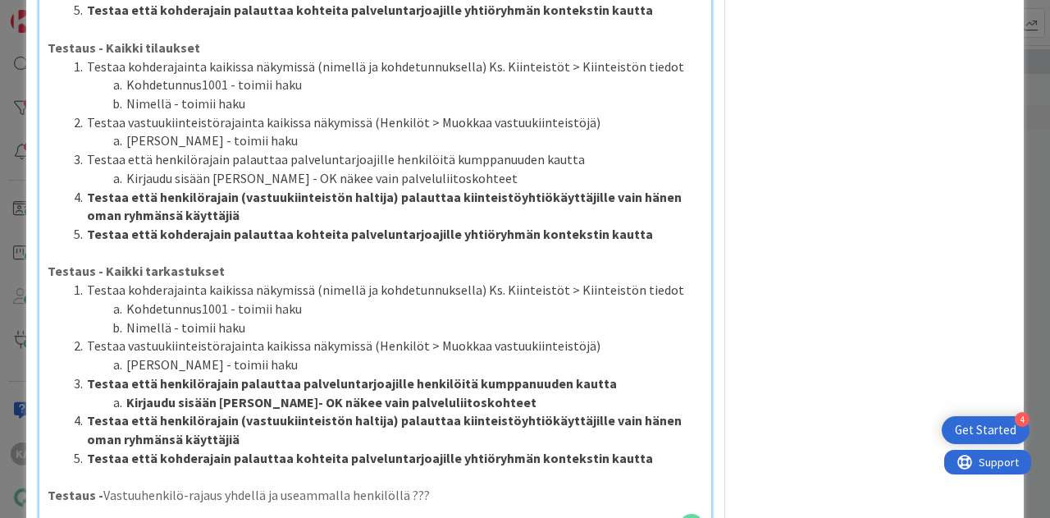
scroll to position [2789, 0]
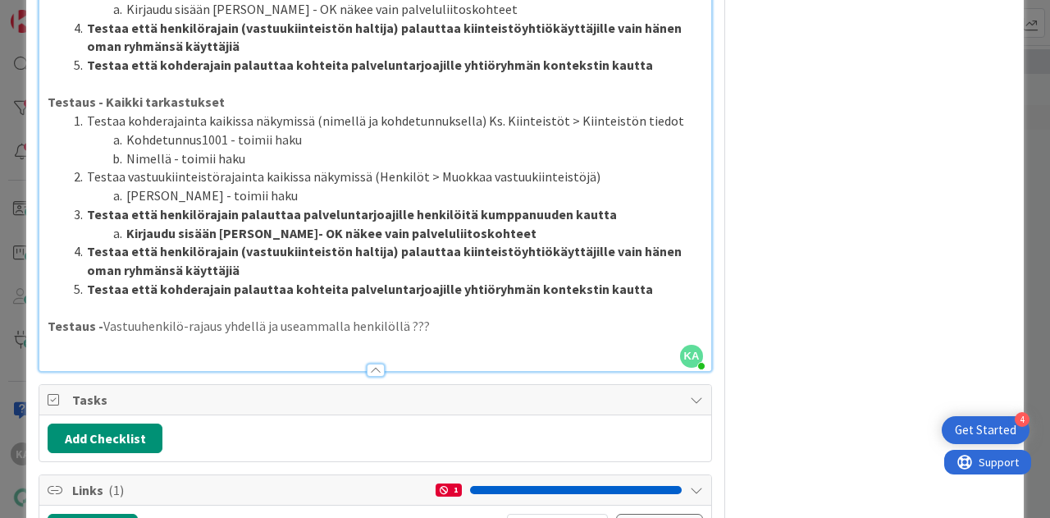
drag, startPoint x: 88, startPoint y: 221, endPoint x: 521, endPoint y: 239, distance: 433.4
click at [521, 239] on ol "Testaa kohderajainta kaikissa näkymissä (nimellä ja kohdetunnuksella) Ks. Kiint…" at bounding box center [375, 205] width 655 height 186
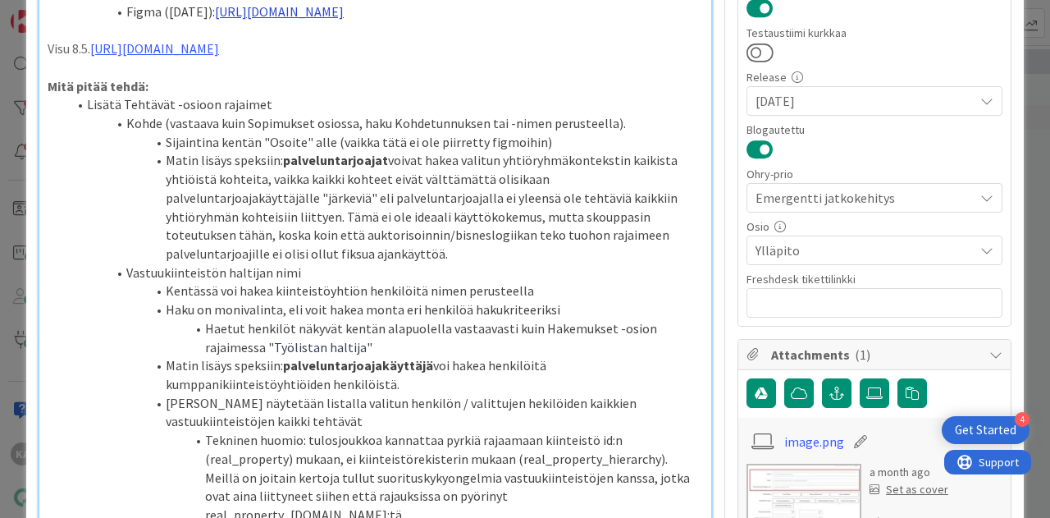
scroll to position [0, 0]
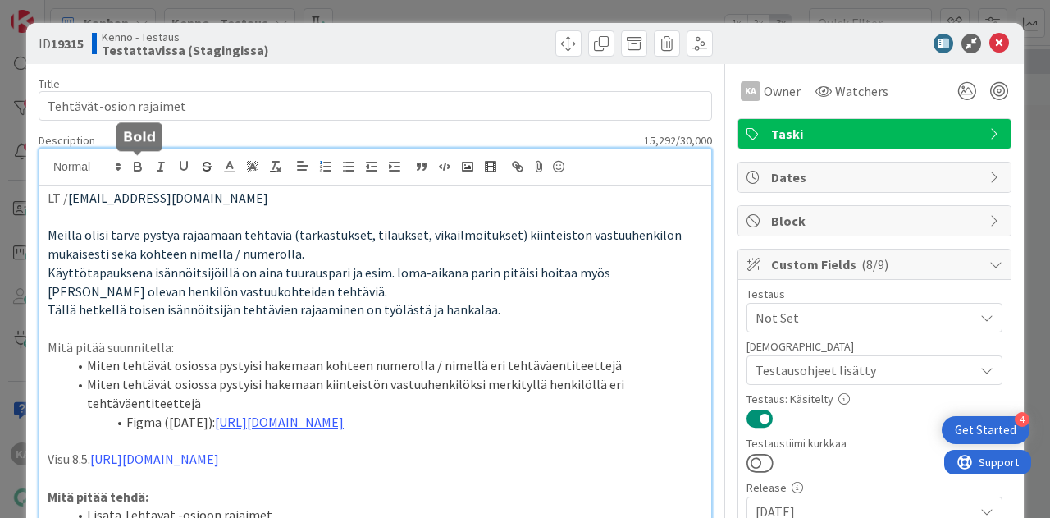
click at [135, 166] on icon "button" at bounding box center [138, 168] width 7 height 4
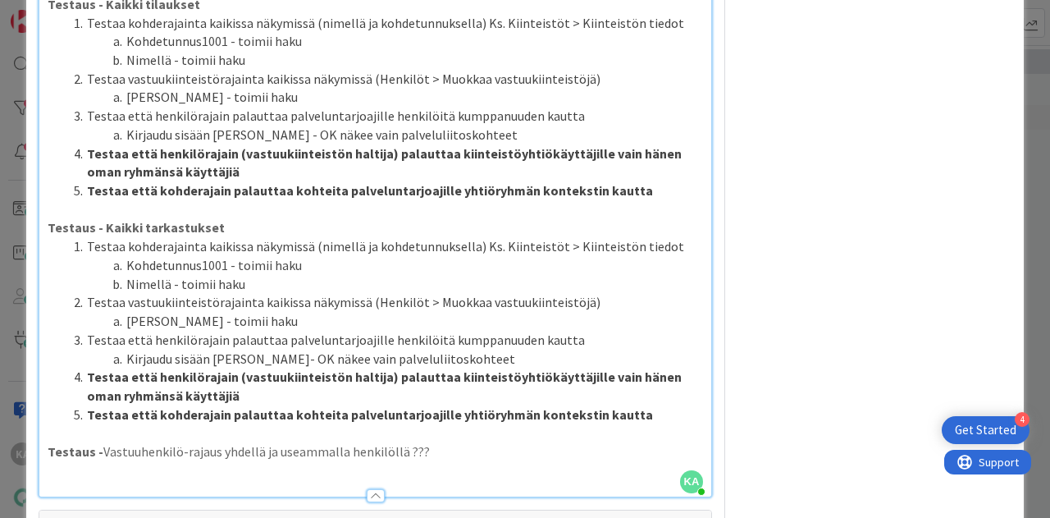
scroll to position [2684, 0]
